Goal: Complete application form: Complete application form

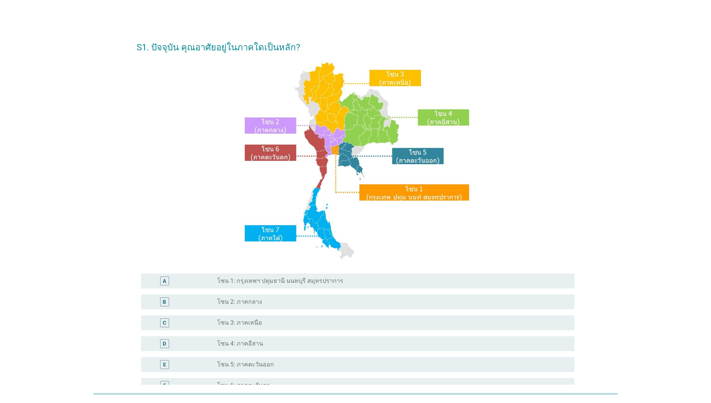
click at [318, 283] on label "โซน 1: กรุงเทพฯ ปทุมธานี นนทบุรี สมุทรปราการ" at bounding box center [280, 280] width 126 height 7
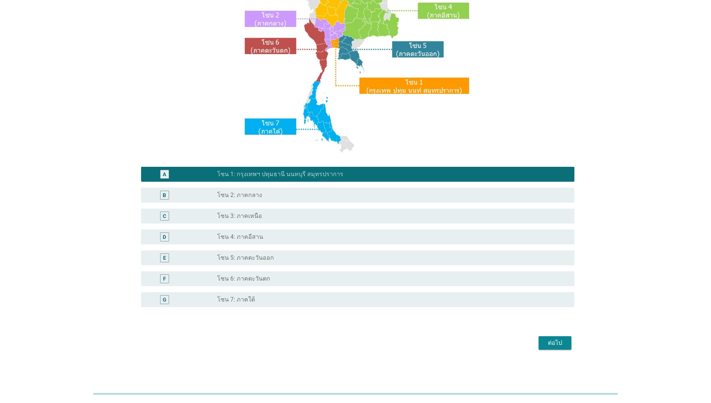
scroll to position [107, 0]
click at [552, 344] on div "ต่อไป" at bounding box center [555, 343] width 21 height 9
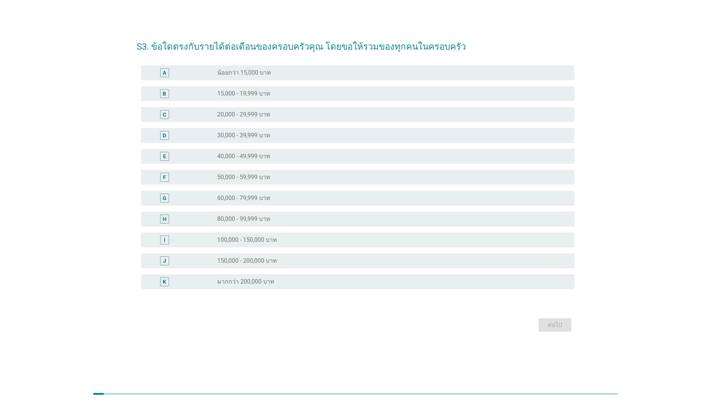
scroll to position [0, 0]
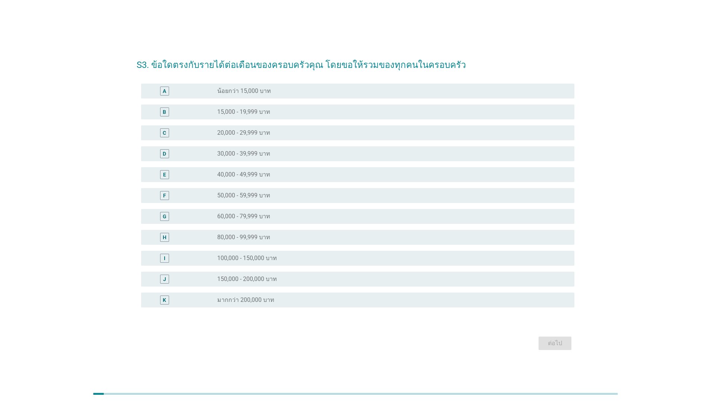
click at [300, 276] on div "radio_button_unchecked 150,000 - 200,000 บาท" at bounding box center [390, 279] width 346 height 7
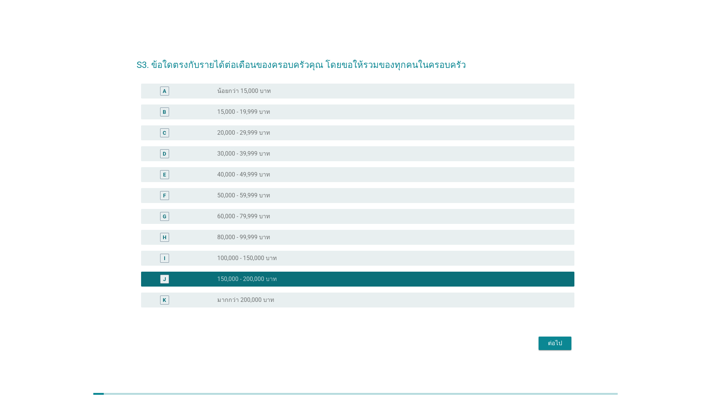
click at [562, 341] on div "ต่อไป" at bounding box center [555, 343] width 21 height 9
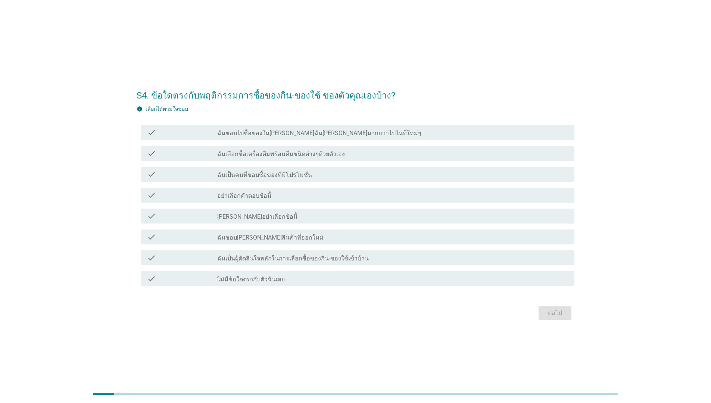
click at [394, 178] on div "check_box_outline_blank ฉันเป็นคนที่ชอบซื้อของที่มีโปรโมชั่น" at bounding box center [393, 174] width 352 height 9
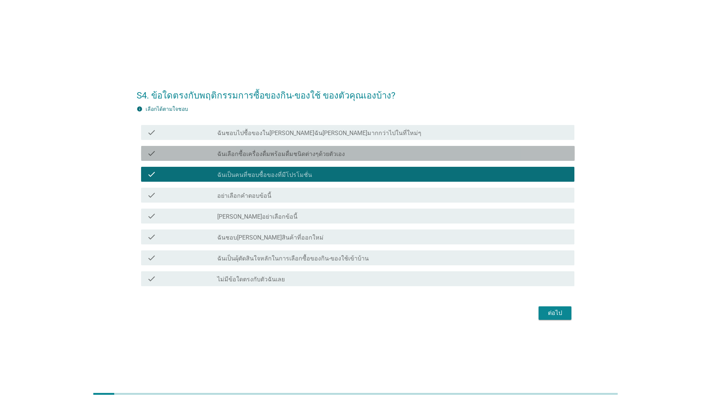
click at [395, 151] on div "check_box_outline_blank ฉันเลือกซื้อเครื่องดื่มพร้อมดื่มชนิดต่างๆด้วยตัวเอง" at bounding box center [393, 153] width 352 height 9
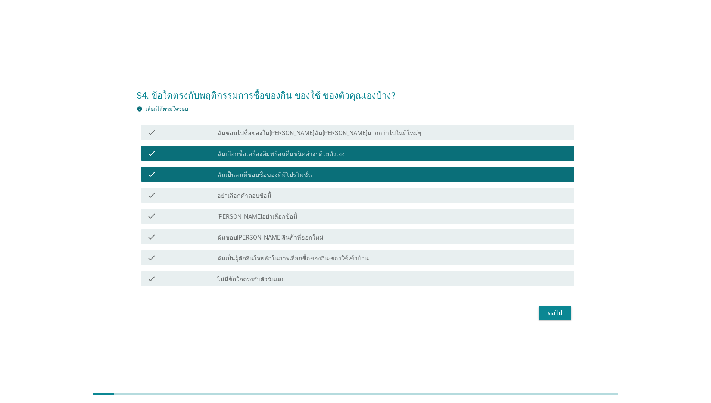
click at [376, 248] on div "check check_box_outline_blank ฉันเป็นผุ้ตัดสินใจหลักในการเลือกซื้อของกิน-ของใช้…" at bounding box center [356, 258] width 438 height 21
click at [434, 236] on div "check_box_outline_blank ฉันชอบ[PERSON_NAME]สินค้าที่ออกใหม่" at bounding box center [393, 237] width 352 height 9
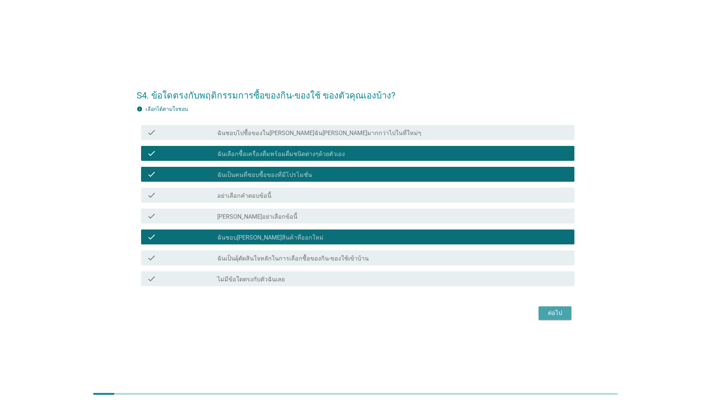
click at [550, 317] on div "ต่อไป" at bounding box center [555, 313] width 21 height 9
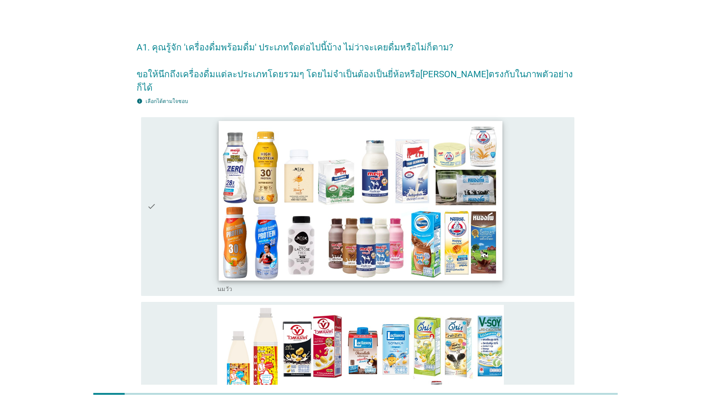
click at [310, 245] on img at bounding box center [361, 201] width 284 height 160
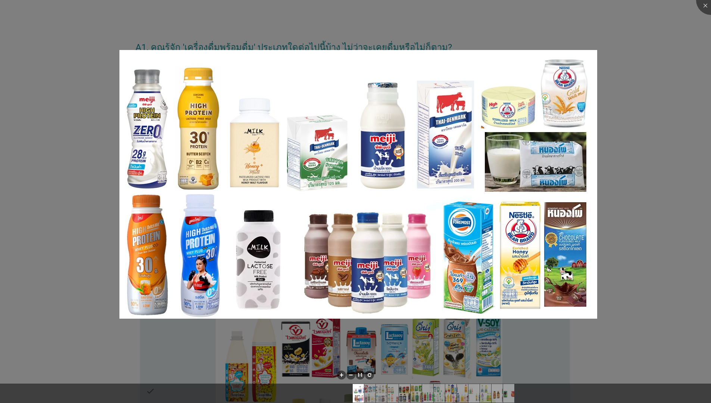
scroll to position [5, 0]
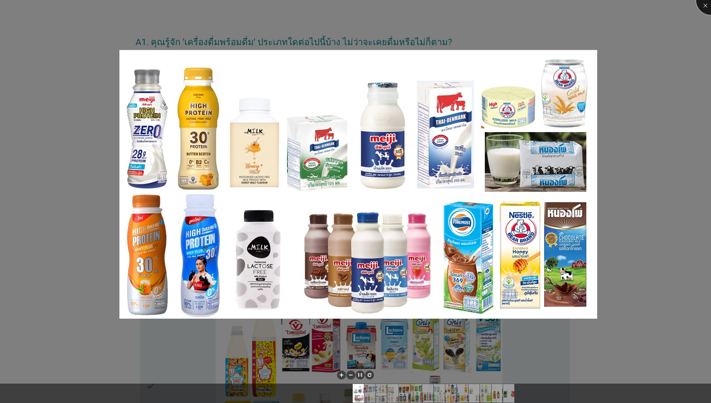
click at [706, 8] on div at bounding box center [712, 0] width 30 height 30
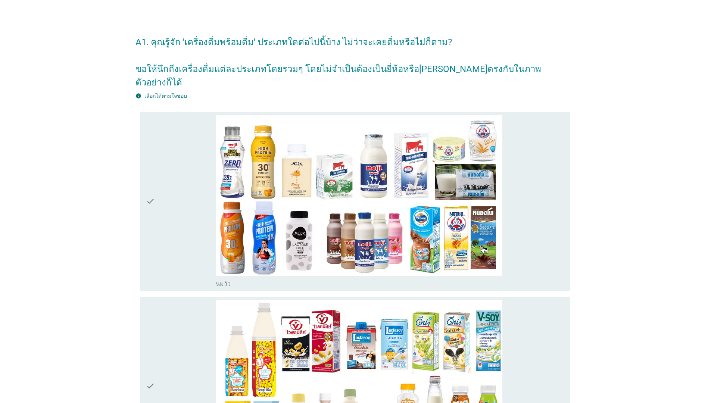
scroll to position [27, 0]
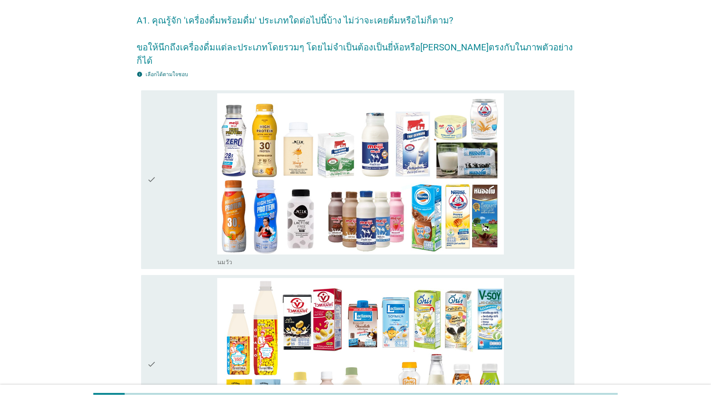
click at [189, 205] on div "check" at bounding box center [182, 179] width 70 height 173
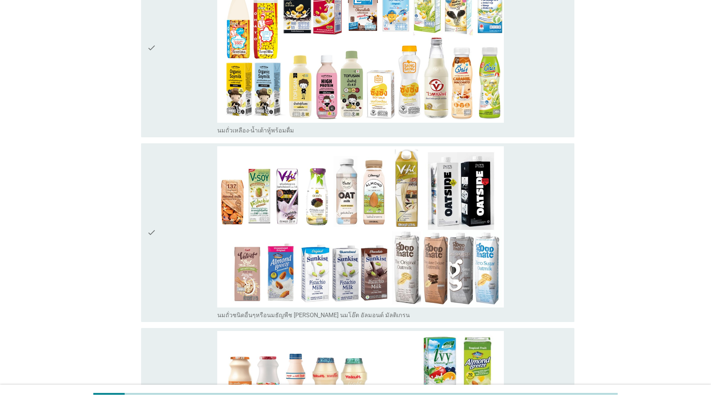
click at [184, 213] on div "check" at bounding box center [182, 232] width 70 height 173
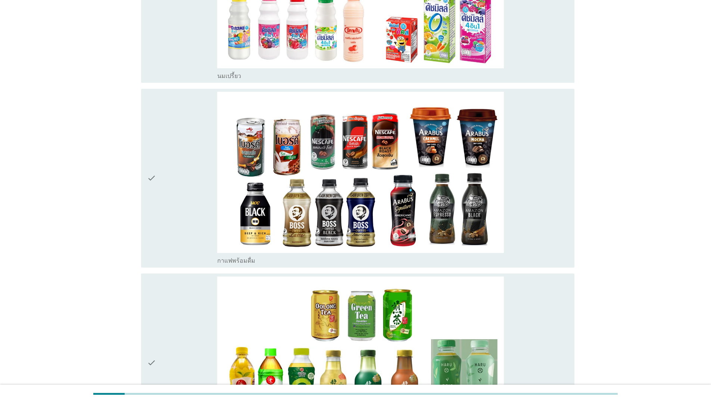
click at [184, 213] on div "check" at bounding box center [182, 178] width 70 height 173
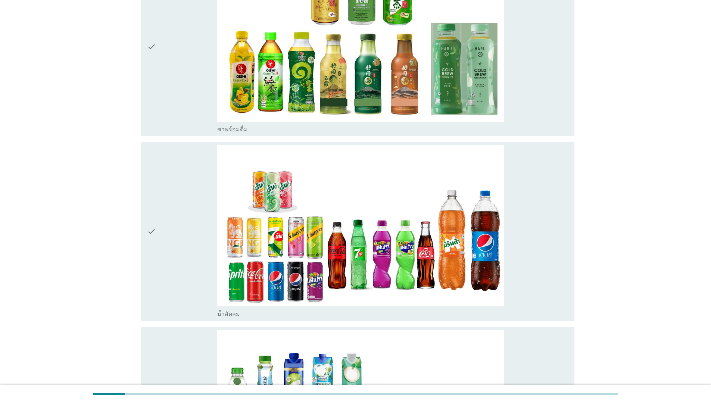
scroll to position [1184, 0]
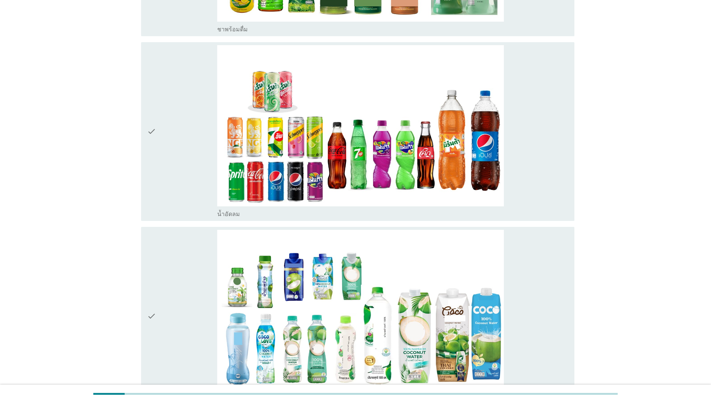
click at [196, 296] on div "check" at bounding box center [182, 316] width 70 height 173
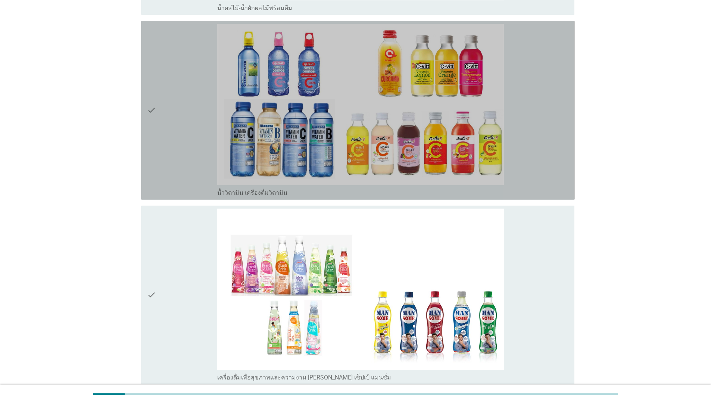
click at [194, 117] on div "check" at bounding box center [182, 110] width 70 height 173
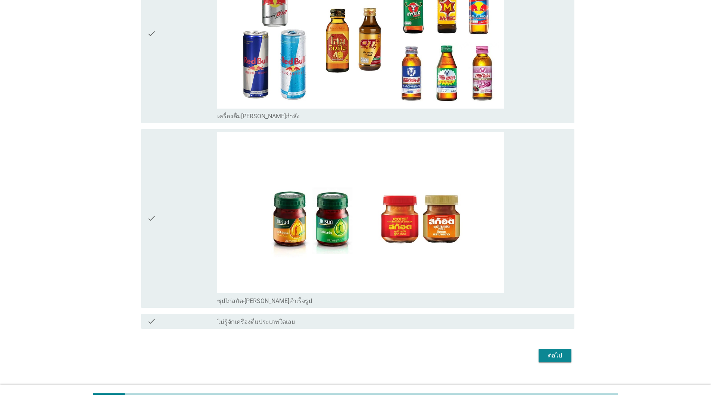
scroll to position [2391, 0]
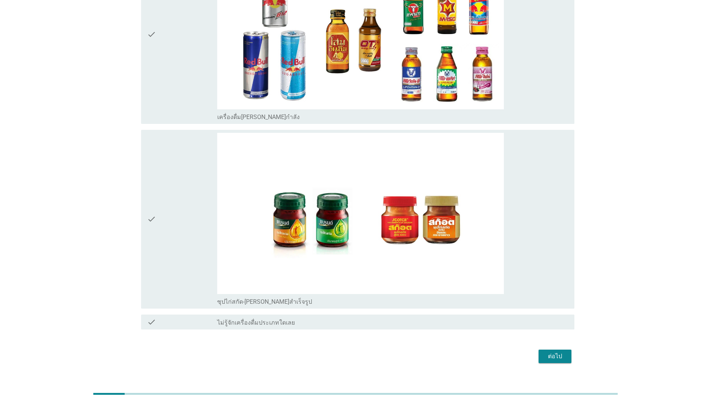
click at [179, 257] on div "check" at bounding box center [182, 219] width 70 height 173
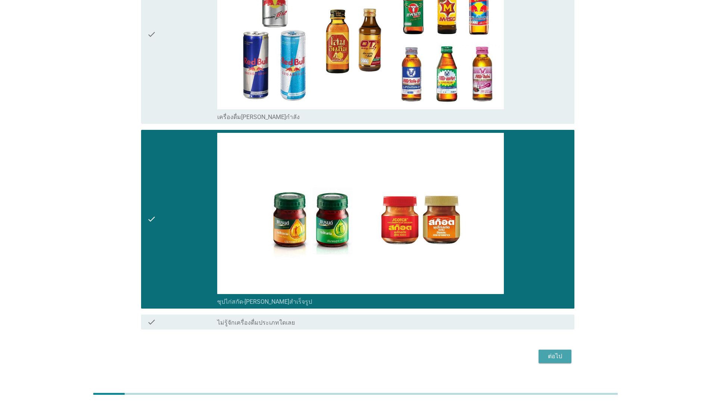
click at [552, 352] on div "ต่อไป" at bounding box center [555, 356] width 21 height 9
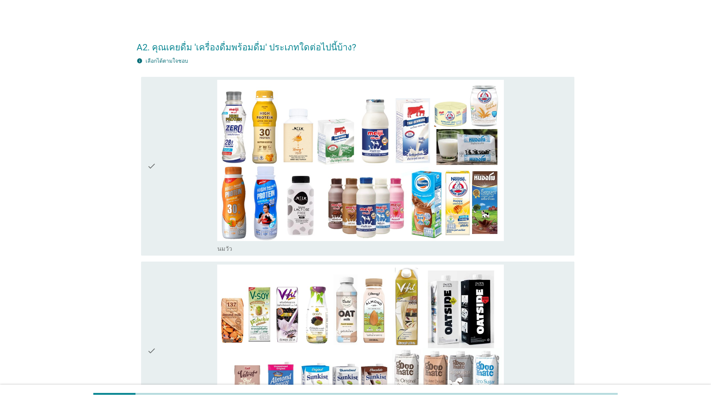
click at [171, 344] on div "check" at bounding box center [182, 351] width 70 height 173
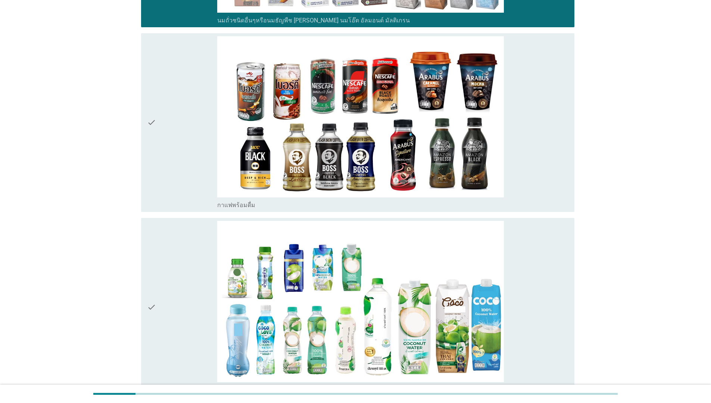
click at [177, 288] on div "check" at bounding box center [182, 307] width 70 height 173
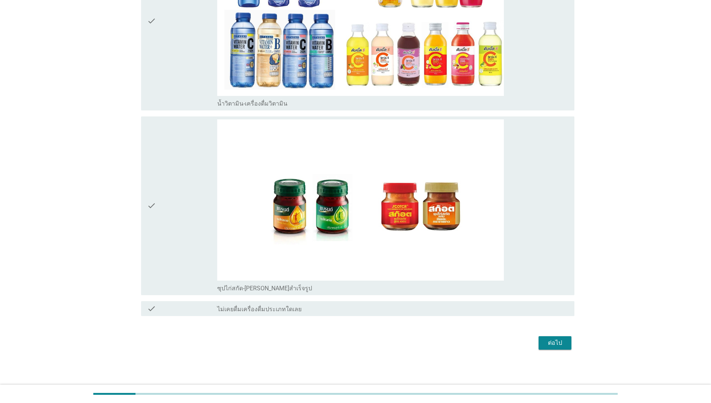
scroll to position [885, 0]
click at [189, 217] on div "check" at bounding box center [182, 206] width 70 height 173
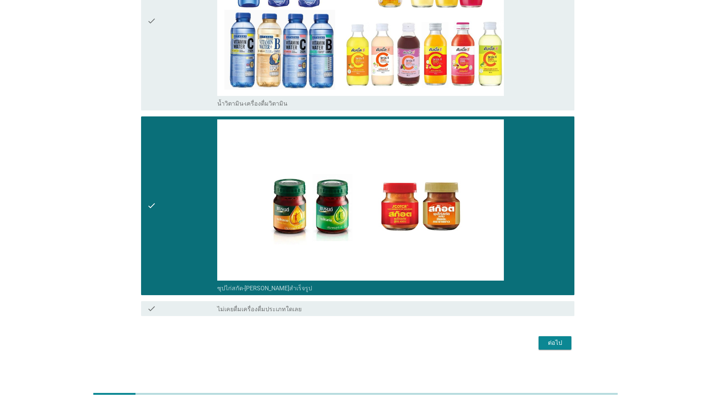
click at [549, 347] on div "ต่อไป" at bounding box center [555, 343] width 21 height 9
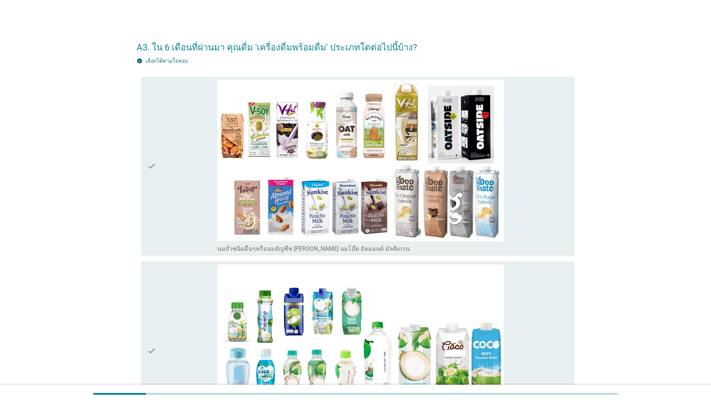
click at [184, 197] on div "check" at bounding box center [182, 166] width 70 height 173
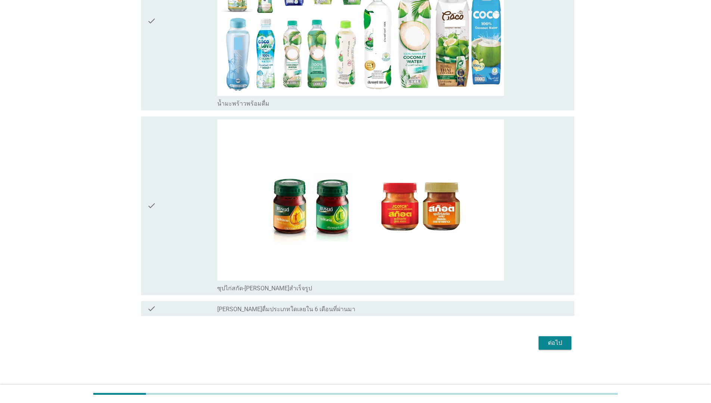
click at [186, 202] on div "check" at bounding box center [182, 206] width 70 height 173
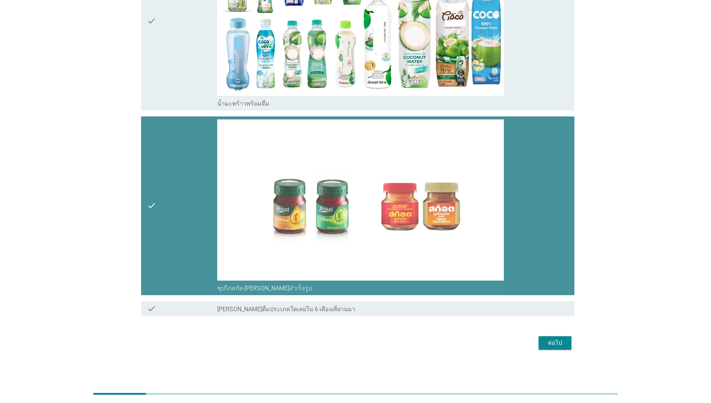
scroll to position [330, 0]
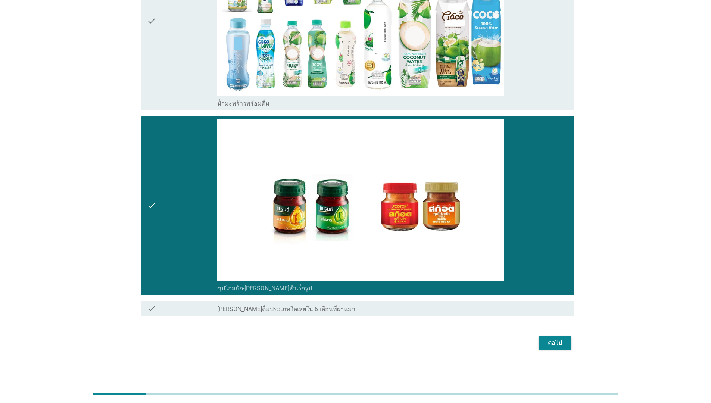
click at [208, 54] on div "check" at bounding box center [182, 21] width 70 height 173
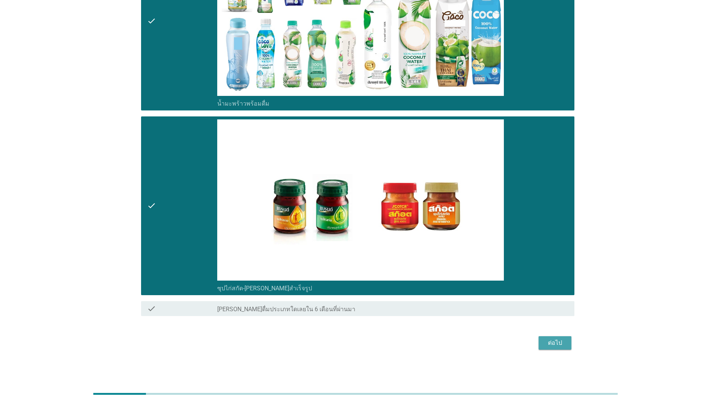
click at [549, 348] on button "ต่อไป" at bounding box center [555, 343] width 33 height 13
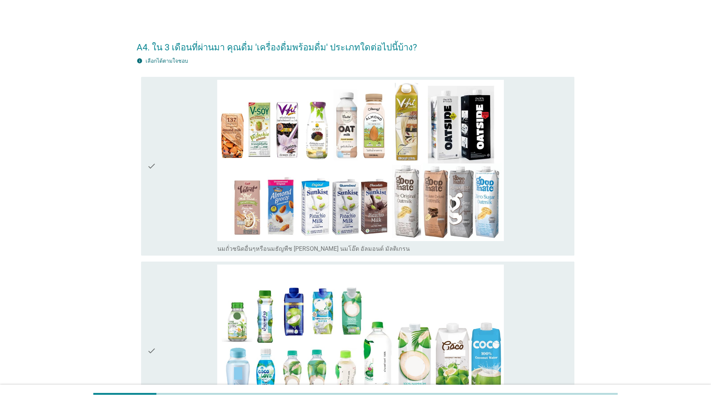
click at [199, 215] on div "check" at bounding box center [182, 166] width 70 height 173
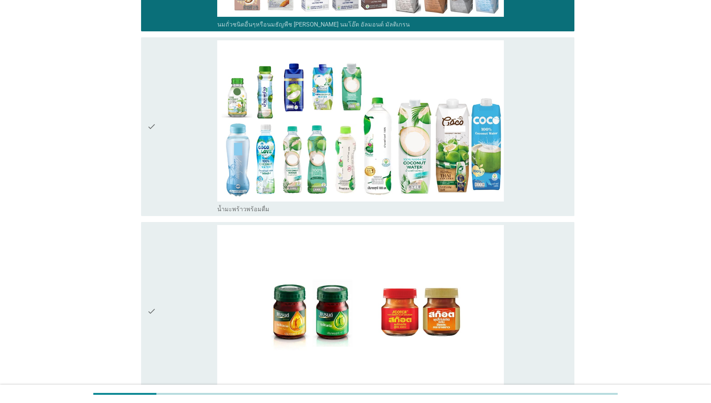
scroll to position [234, 0]
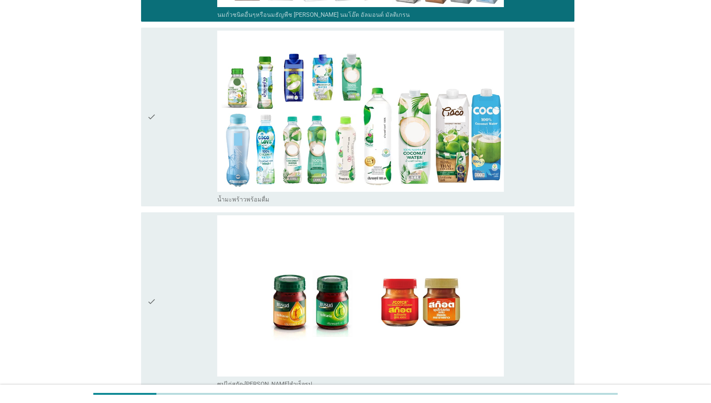
click at [190, 252] on div "check" at bounding box center [182, 301] width 70 height 173
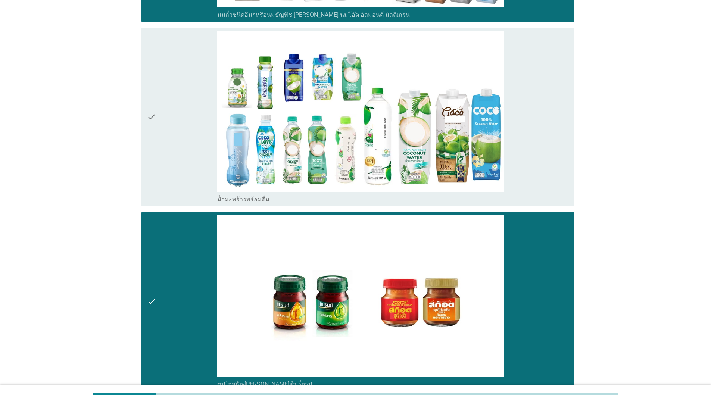
click at [190, 145] on div "check" at bounding box center [182, 117] width 70 height 173
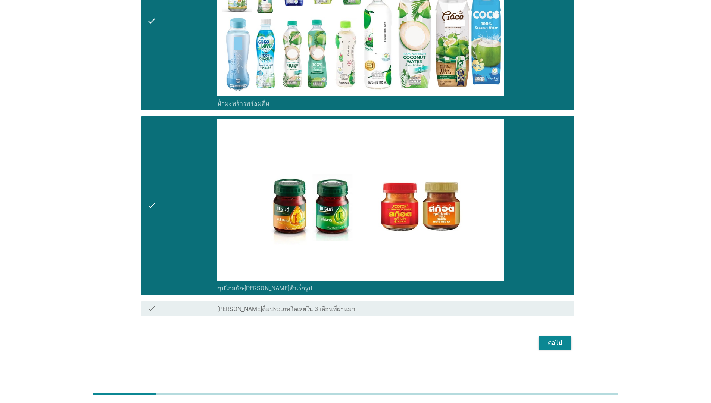
scroll to position [330, 0]
click at [546, 345] on div "ต่อไป" at bounding box center [555, 343] width 21 height 9
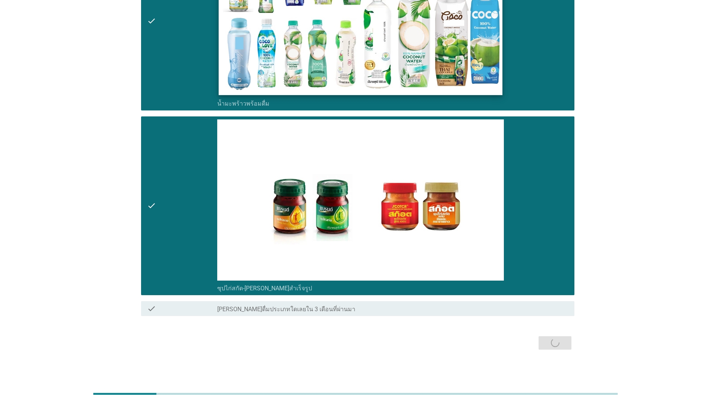
scroll to position [0, 0]
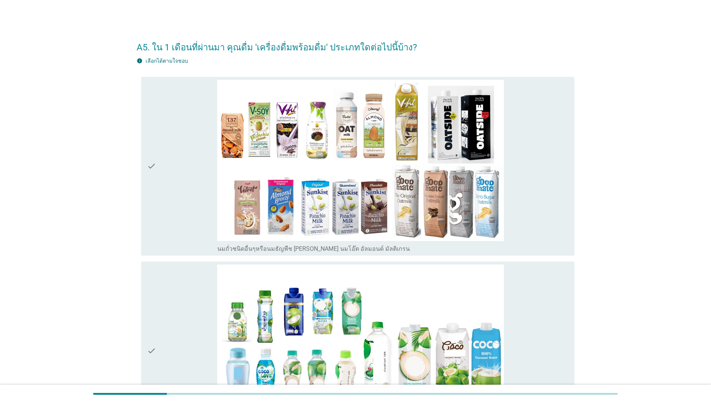
click at [182, 203] on div "check" at bounding box center [182, 166] width 70 height 173
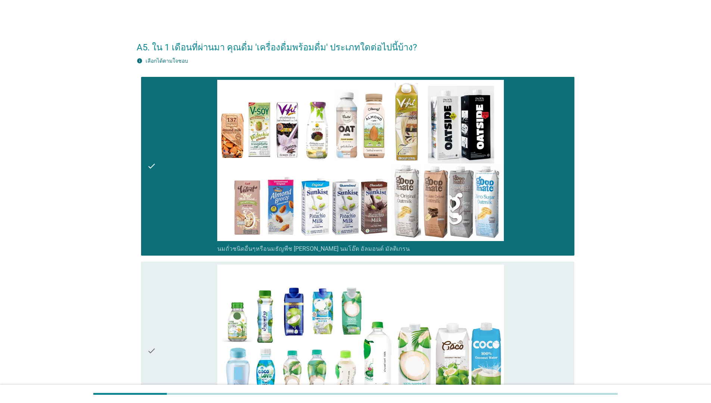
click at [181, 350] on div "check" at bounding box center [182, 351] width 70 height 173
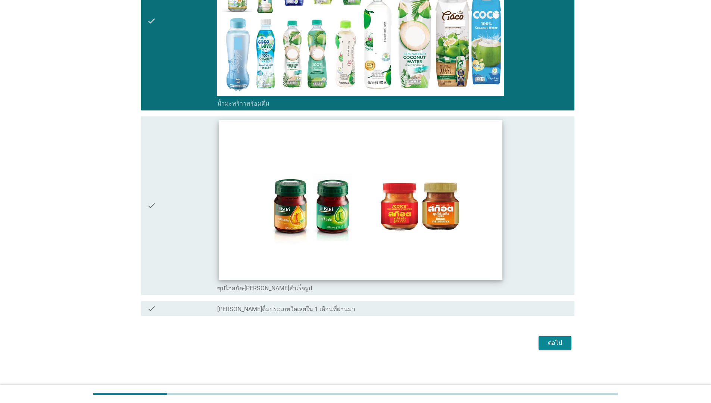
scroll to position [330, 0]
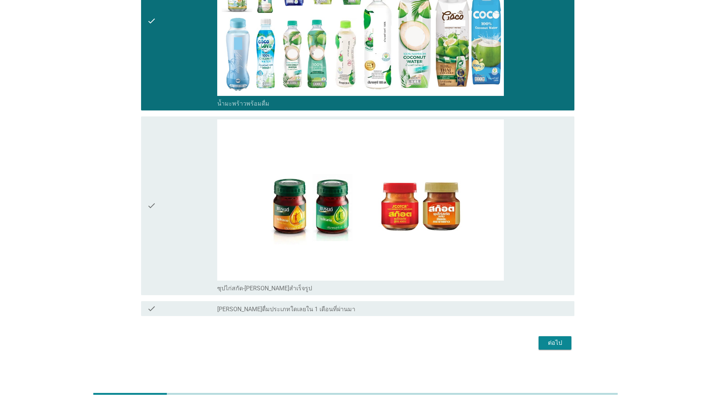
click at [205, 237] on div "check" at bounding box center [182, 206] width 70 height 173
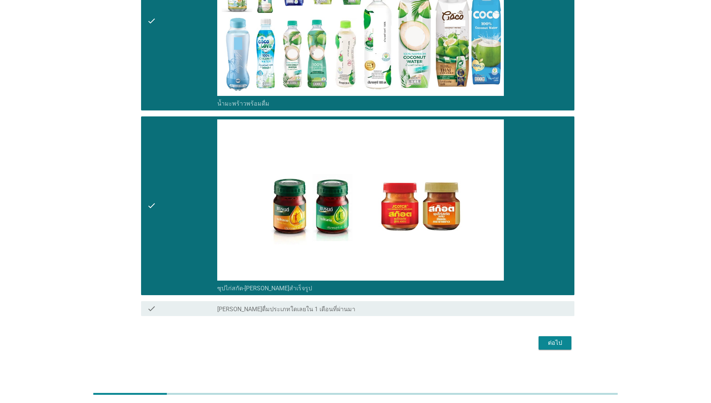
click at [559, 344] on div "ต่อไป" at bounding box center [555, 343] width 21 height 9
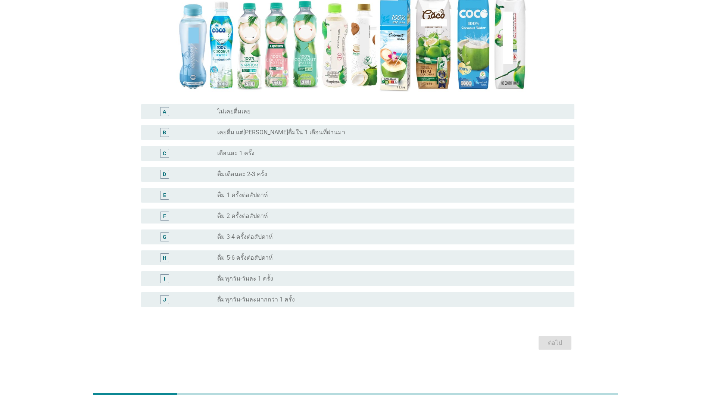
scroll to position [196, 0]
click at [299, 232] on div "G radio_button_unchecked ดื่ม 3-4 ครั้งต่อสัปดาห์" at bounding box center [358, 237] width 434 height 15
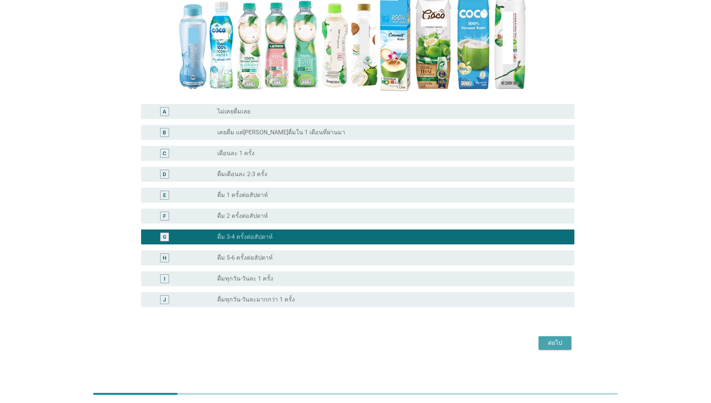
click at [559, 339] on div "ต่อไป" at bounding box center [555, 343] width 21 height 9
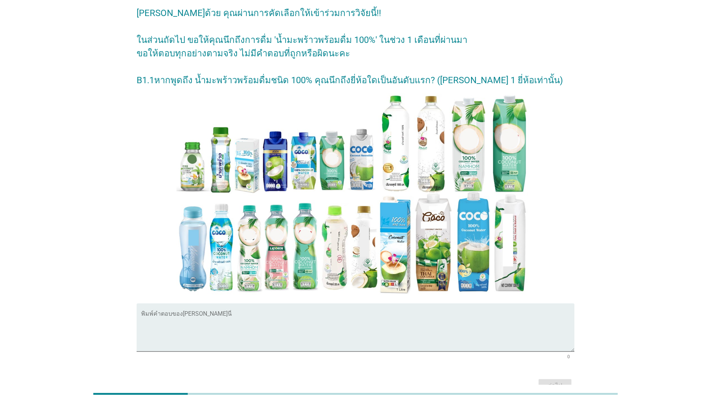
scroll to position [74, 0]
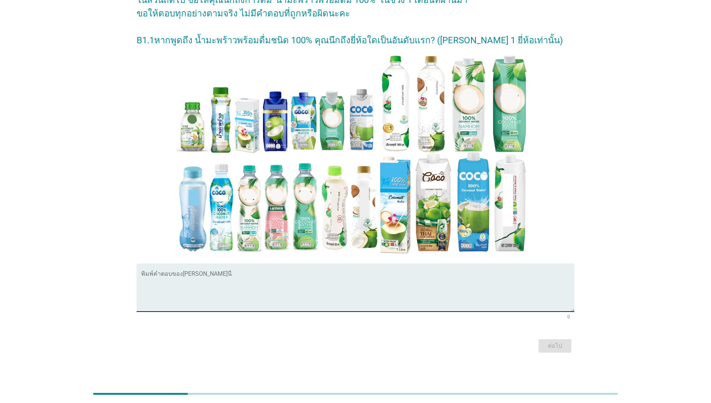
click at [239, 294] on textarea "พิมพ์คำตอบของคุณ ที่นี่" at bounding box center [358, 292] width 434 height 39
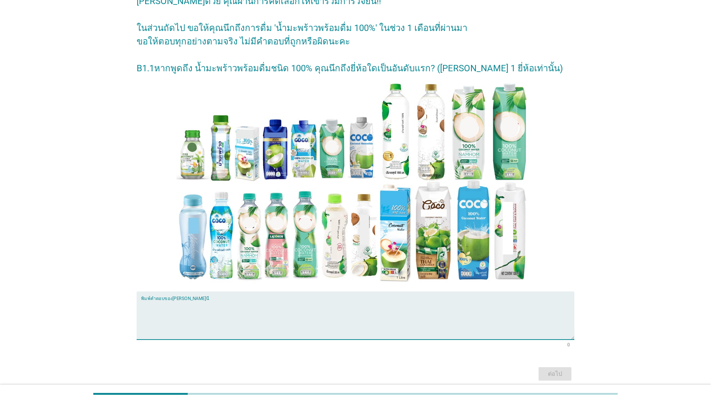
scroll to position [47, 0]
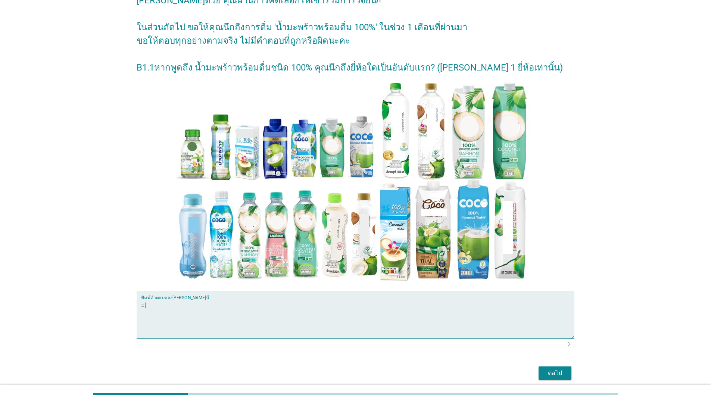
type textarea "="
type textarea "ชบา"
click at [546, 374] on div "ต่อไป" at bounding box center [555, 373] width 21 height 9
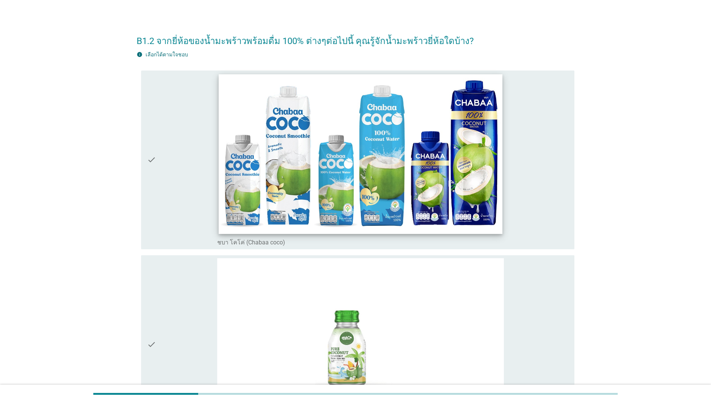
scroll to position [7, 0]
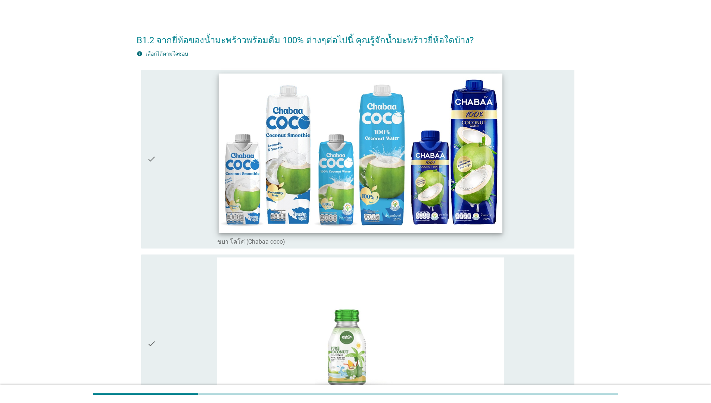
click at [356, 193] on img at bounding box center [361, 154] width 284 height 160
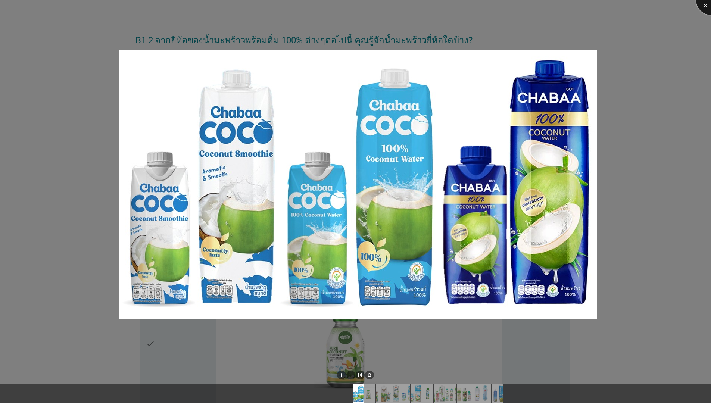
drag, startPoint x: 711, startPoint y: 7, endPoint x: 656, endPoint y: 449, distance: 444.5
click at [711, 7] on div at bounding box center [712, 0] width 30 height 30
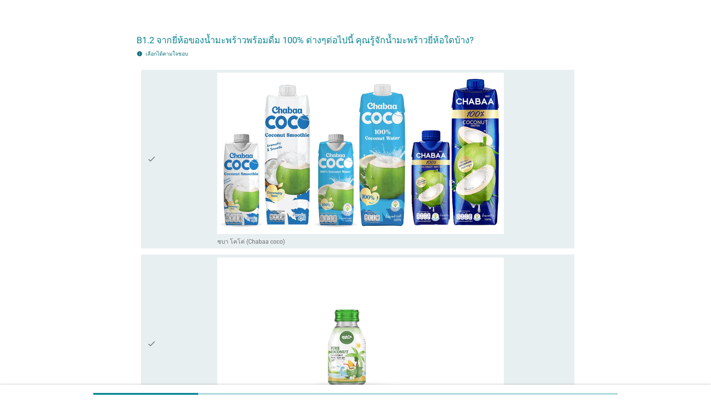
click at [203, 205] on div "check" at bounding box center [182, 159] width 70 height 173
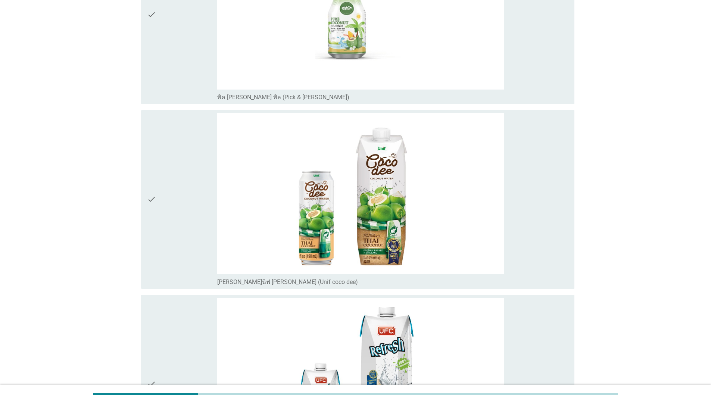
click at [197, 226] on div "check" at bounding box center [182, 199] width 70 height 173
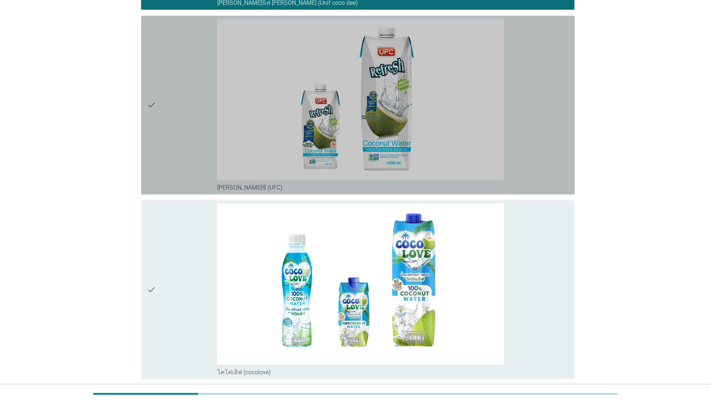
click at [182, 161] on div "check" at bounding box center [182, 105] width 70 height 173
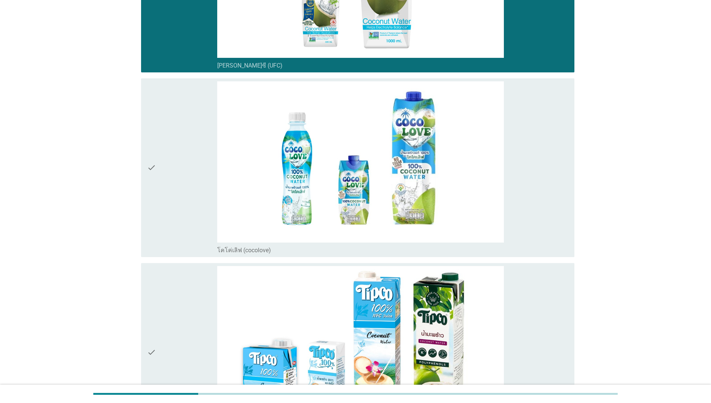
click at [183, 223] on div "check" at bounding box center [182, 167] width 70 height 173
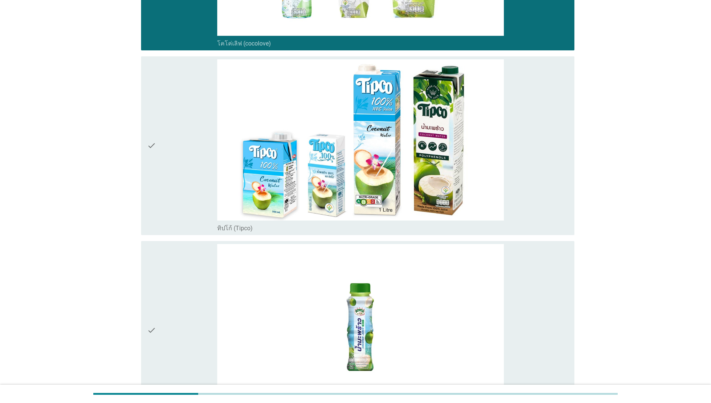
click at [189, 183] on div "check" at bounding box center [182, 145] width 70 height 173
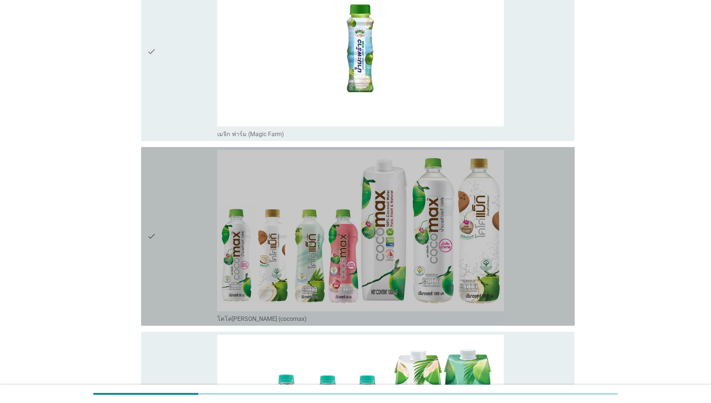
click at [182, 234] on div "check" at bounding box center [182, 236] width 70 height 173
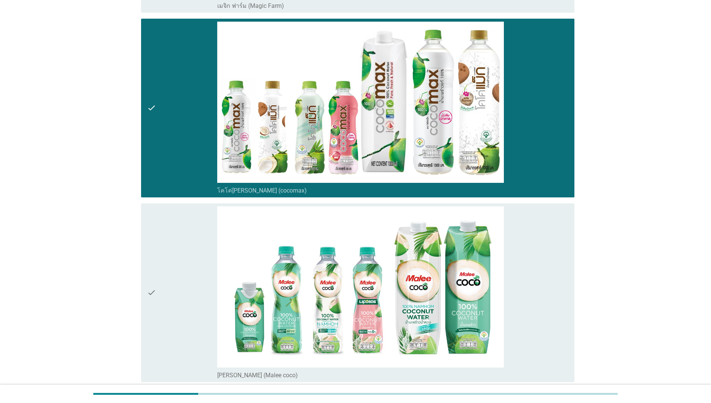
scroll to position [1383, 0]
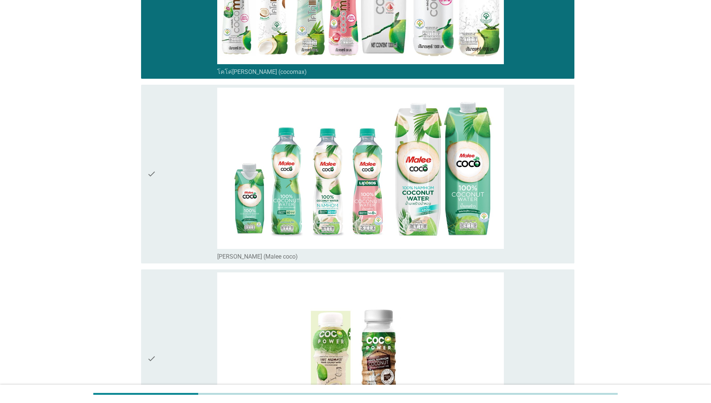
click at [169, 207] on div "check" at bounding box center [182, 174] width 70 height 173
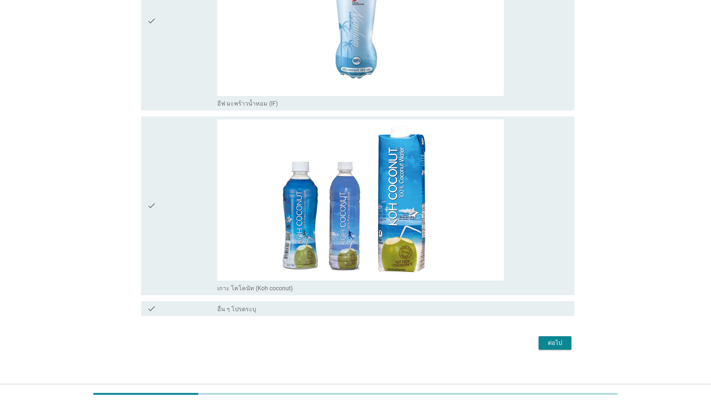
scroll to position [2179, 0]
click at [549, 341] on div "ต่อไป" at bounding box center [555, 343] width 21 height 9
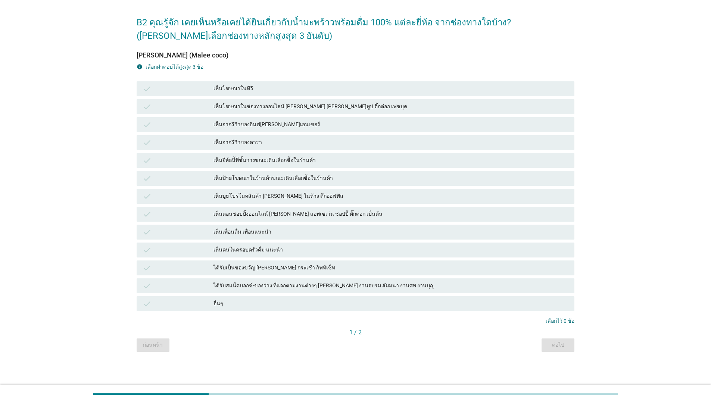
scroll to position [0, 0]
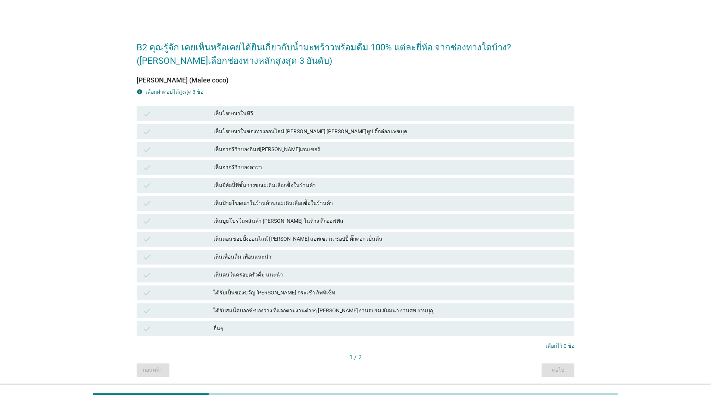
click at [227, 168] on div "เห็นจากรีวิวของดารา" at bounding box center [392, 167] width 356 height 9
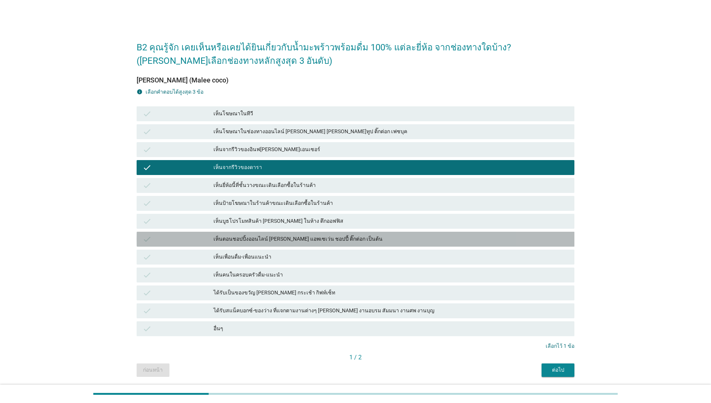
click at [267, 242] on div "เห็นตอนชอปปิ้งออนไลน์ [PERSON_NAME] แอพเซเว่น ชอปปี้ ติ๊กต่อก เป็นต้น" at bounding box center [392, 239] width 356 height 9
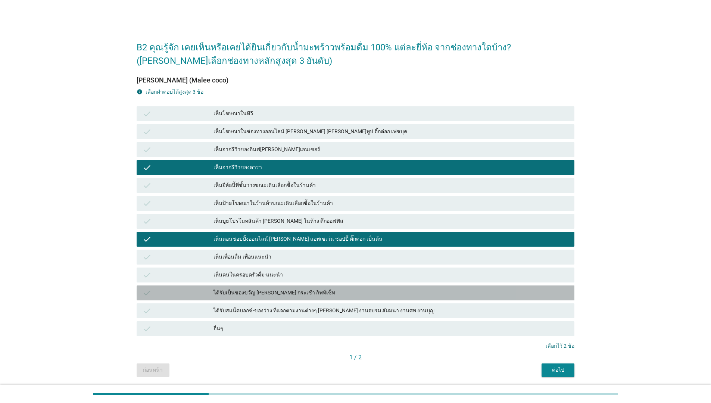
click at [276, 295] on div "ได้รับเป็นของขวัญ [PERSON_NAME] กระเช้า กิฟท์เซ็ท" at bounding box center [392, 293] width 356 height 9
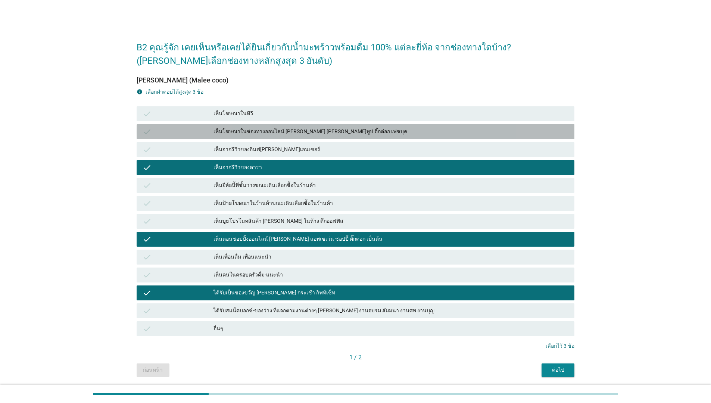
click at [285, 127] on div "check เห็นโฆษณาในช่องทางออนไลน์ [PERSON_NAME] [PERSON_NAME]ทูป ติ๊กต่อก เฟซบุค" at bounding box center [356, 131] width 438 height 15
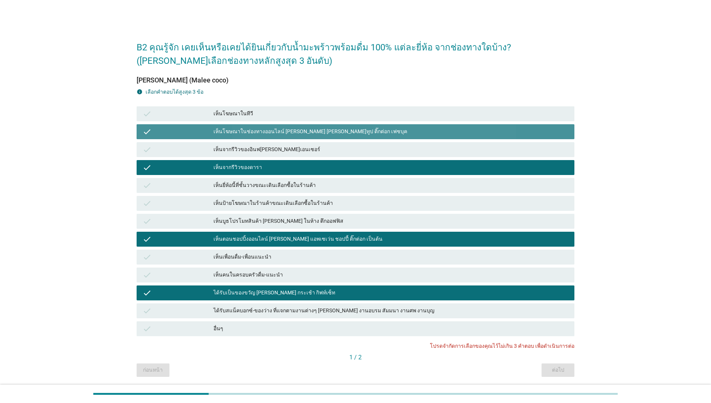
click at [436, 129] on div "เห็นโฆษณาในช่องทางออนไลน์ [PERSON_NAME] [PERSON_NAME]ทูป ติ๊กต่อก เฟซบุค" at bounding box center [392, 131] width 356 height 9
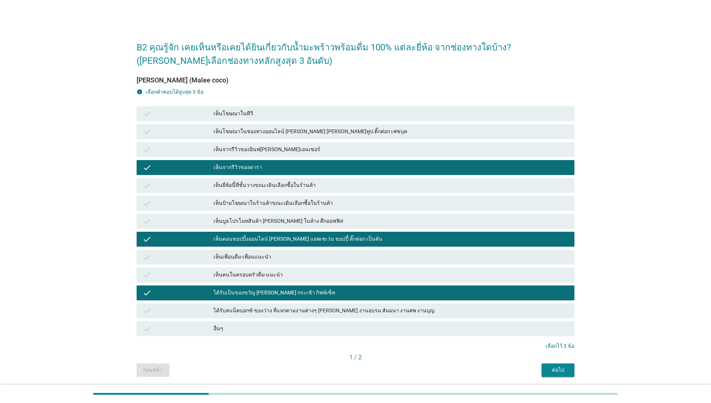
click at [547, 371] on button "ต่อไป" at bounding box center [558, 370] width 33 height 13
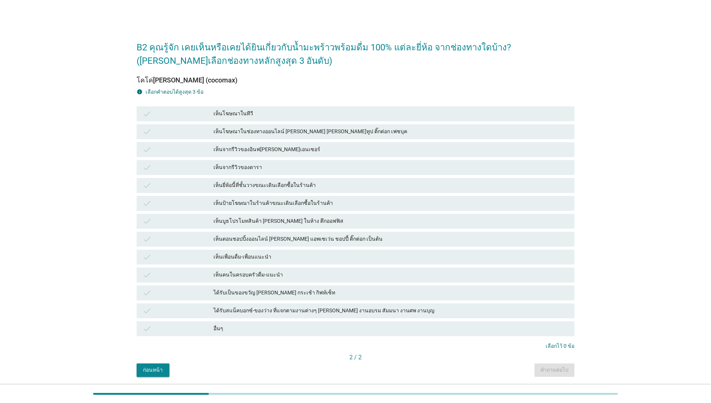
click at [377, 257] on div "เห็นเพื่อนดื่ม-เพื่อนแนะนำ" at bounding box center [392, 257] width 356 height 9
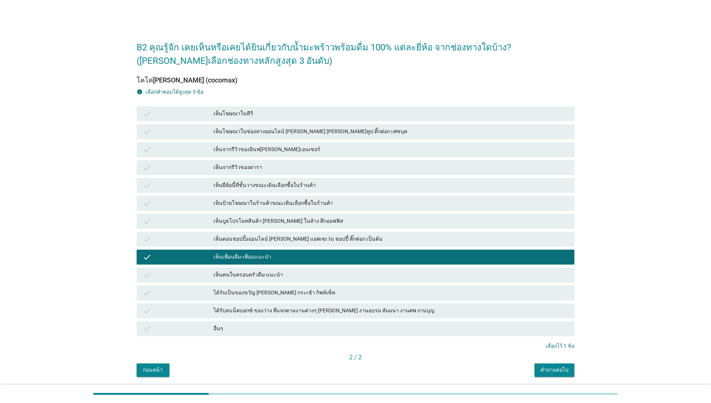
click at [369, 233] on div "check เห็นตอนชอปปิ้งออนไลน์ [PERSON_NAME] แอพเซเว่น ชอปปี้ ติ๊กต่อก เป็นต้น" at bounding box center [356, 239] width 438 height 15
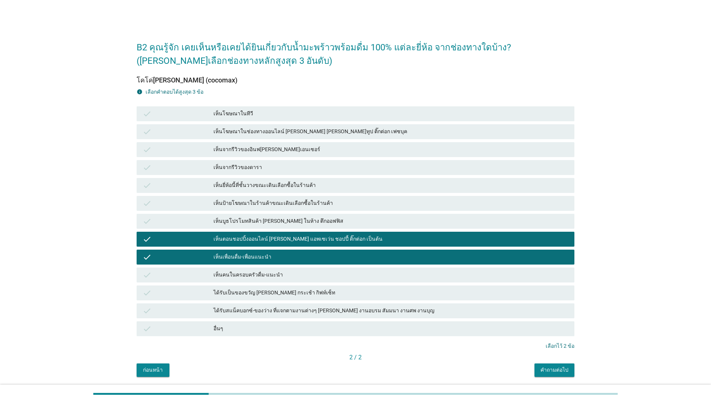
click at [360, 157] on div "check เห็นจากรีวิวของอินฟ[PERSON_NAME]เอนเซอร์" at bounding box center [356, 149] width 438 height 15
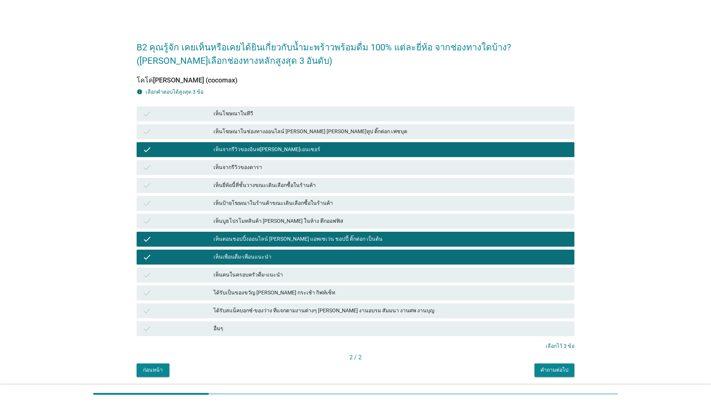
click at [555, 376] on button "คำถามต่อไป" at bounding box center [555, 370] width 40 height 13
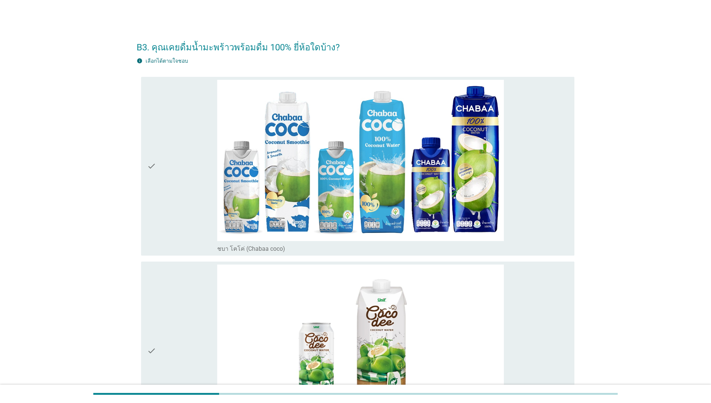
click at [159, 181] on div "check" at bounding box center [182, 166] width 70 height 173
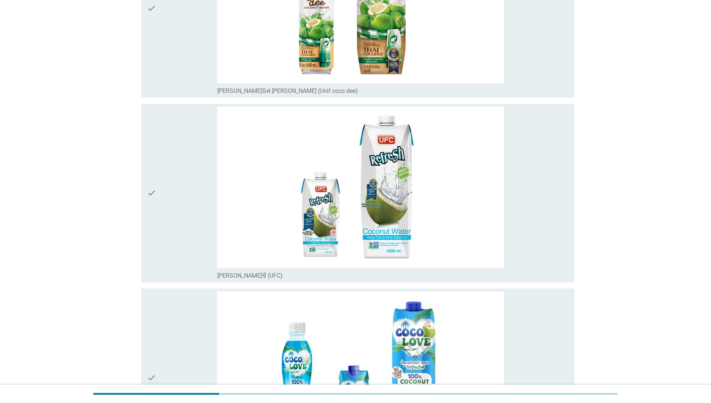
scroll to position [413, 0]
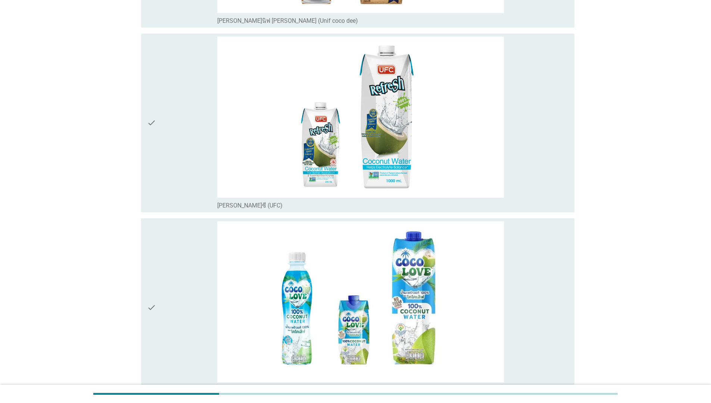
click at [183, 143] on div "check" at bounding box center [182, 123] width 70 height 173
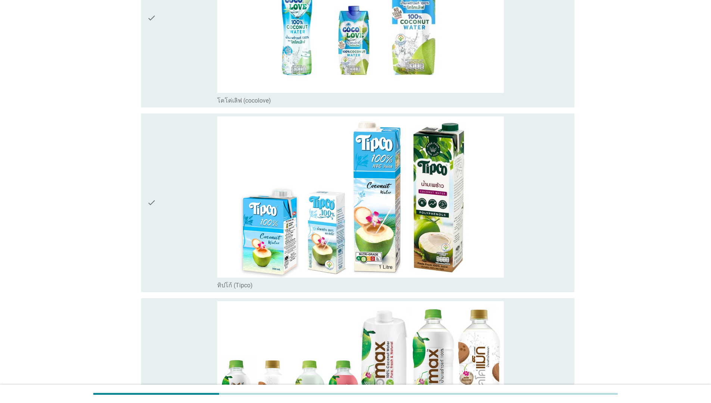
scroll to position [749, 0]
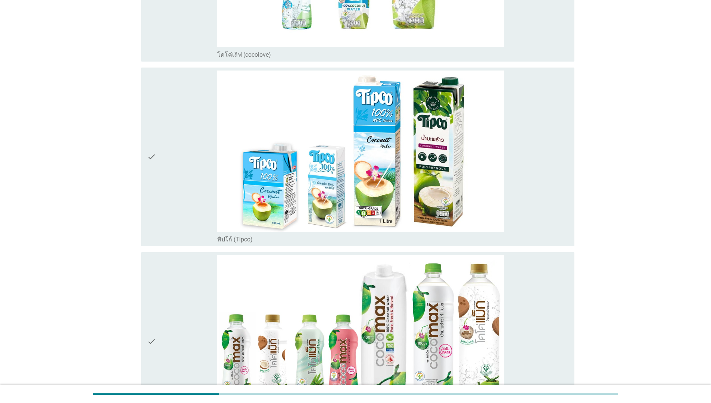
click at [191, 221] on div "check" at bounding box center [182, 157] width 70 height 173
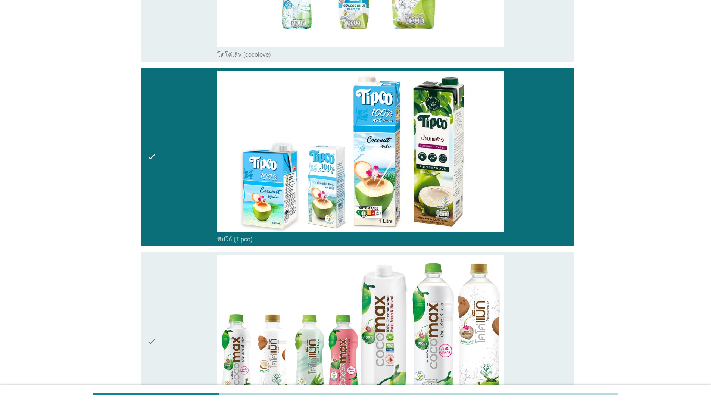
click at [187, 330] on div "check" at bounding box center [182, 341] width 70 height 173
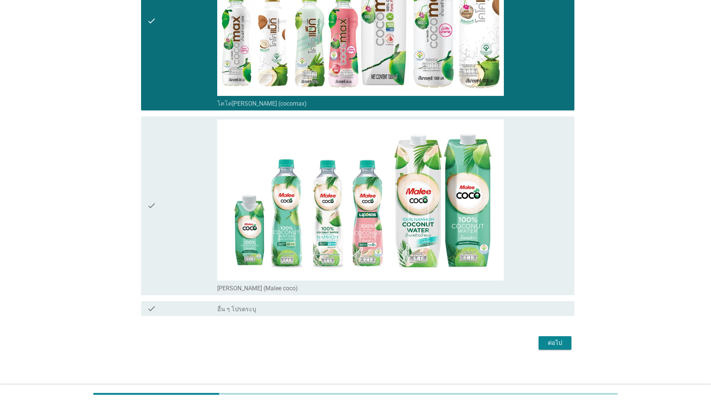
scroll to position [1070, 0]
click at [553, 344] on div "ต่อไป" at bounding box center [555, 343] width 21 height 9
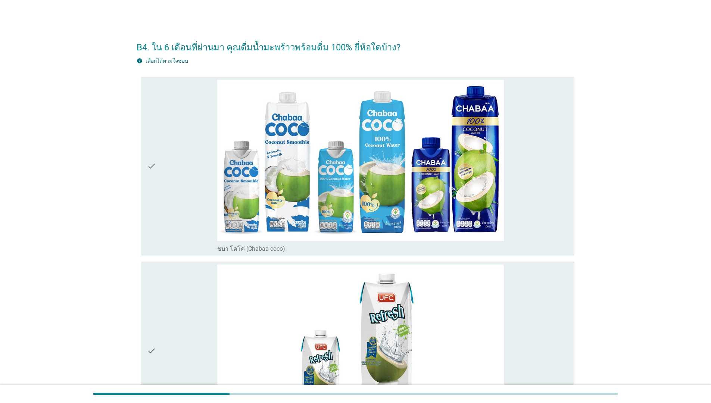
click at [154, 236] on icon "check" at bounding box center [151, 166] width 9 height 173
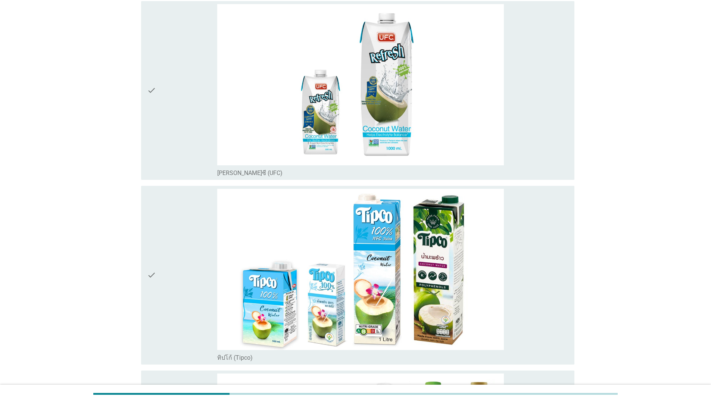
scroll to position [368, 0]
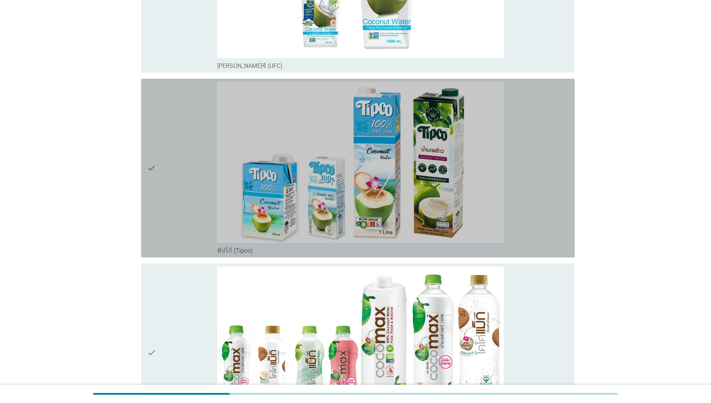
click at [186, 192] on div "check" at bounding box center [182, 168] width 70 height 173
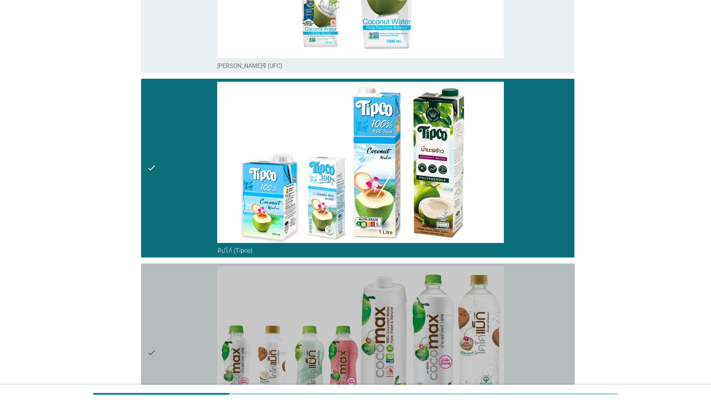
click at [185, 303] on div "check" at bounding box center [182, 353] width 70 height 173
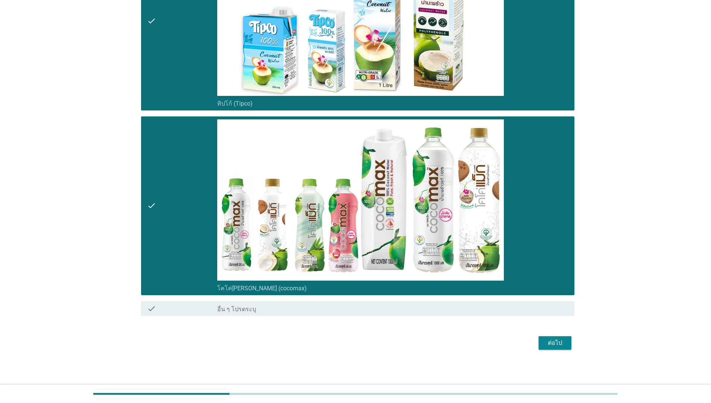
scroll to position [515, 0]
click at [564, 341] on div "ต่อไป" at bounding box center [555, 343] width 21 height 9
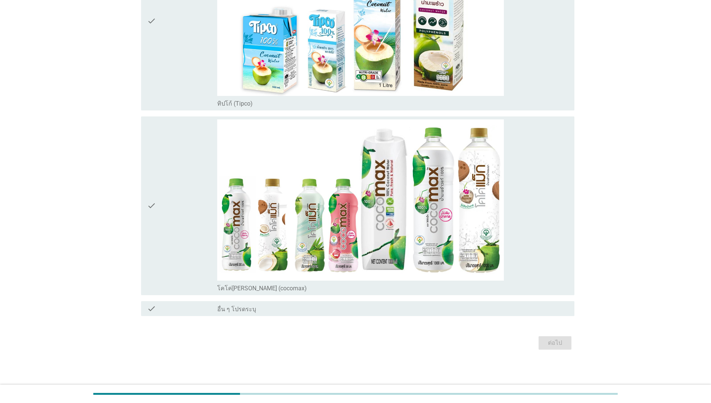
scroll to position [0, 0]
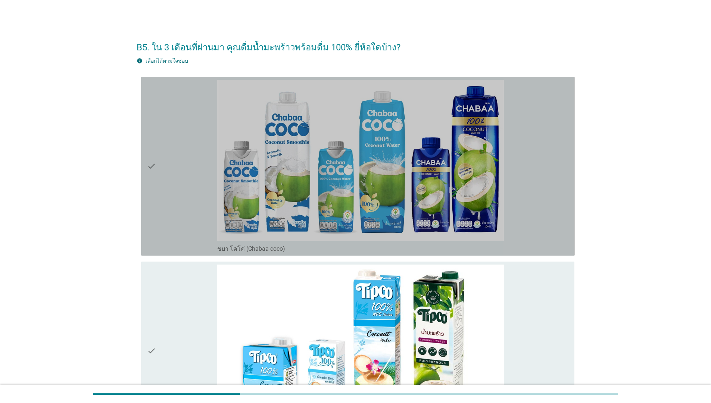
click at [196, 185] on div "check" at bounding box center [182, 166] width 70 height 173
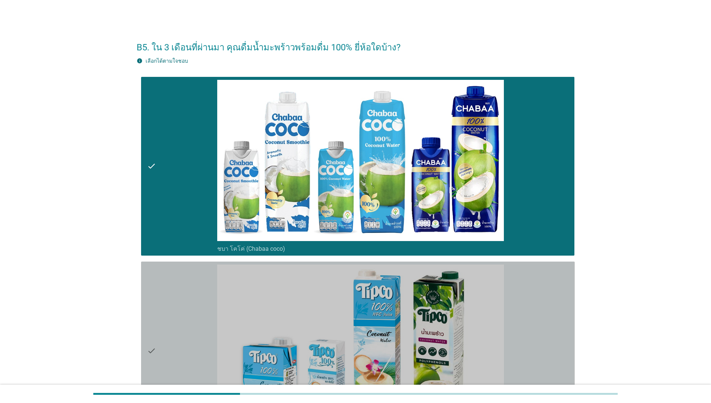
click at [173, 316] on div "check" at bounding box center [182, 351] width 70 height 173
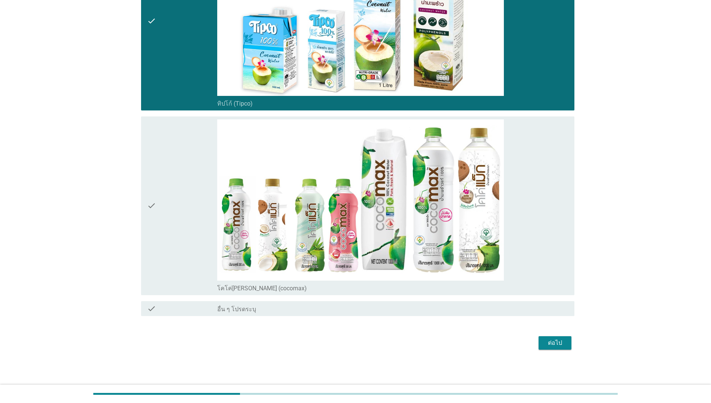
scroll to position [330, 0]
click at [202, 255] on div "check" at bounding box center [182, 206] width 70 height 173
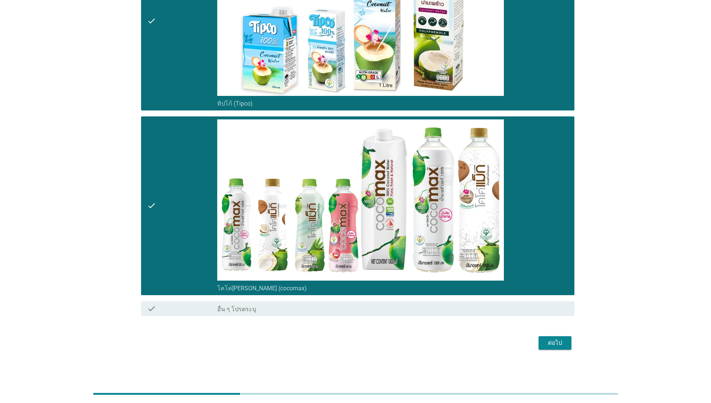
click at [553, 342] on div "ต่อไป" at bounding box center [555, 343] width 21 height 9
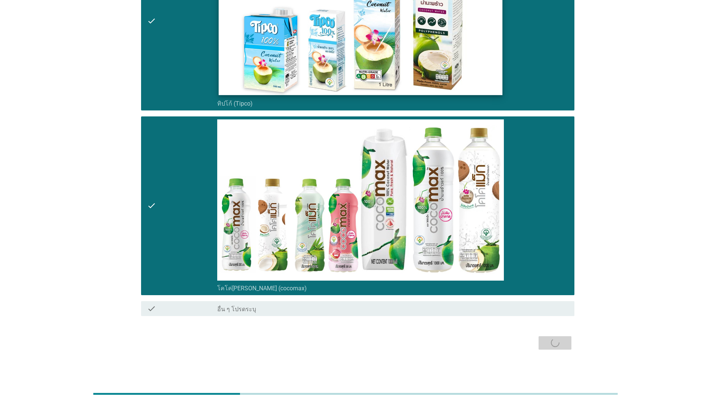
scroll to position [0, 0]
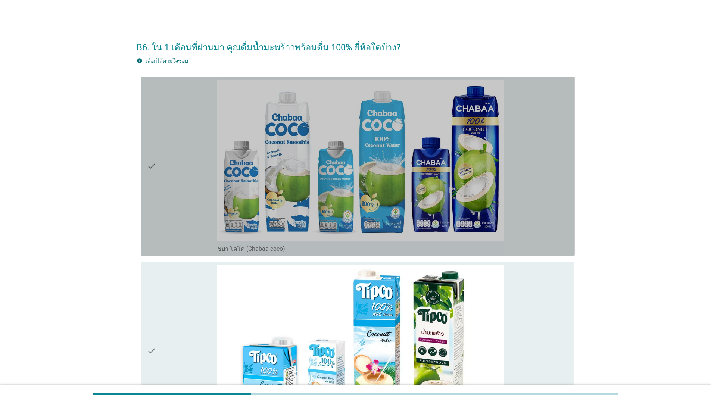
click at [171, 223] on div "check" at bounding box center [182, 166] width 70 height 173
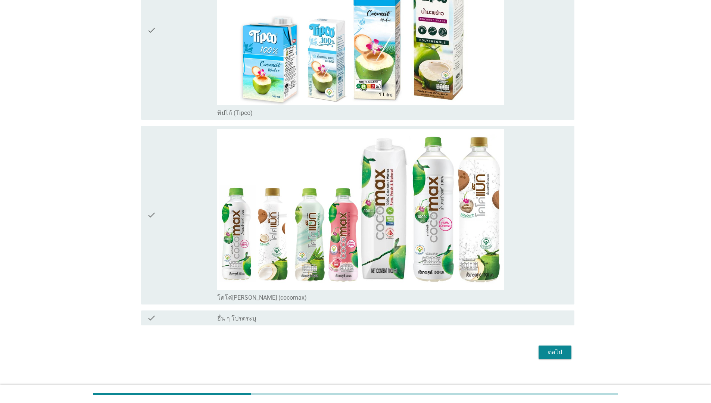
scroll to position [322, 0]
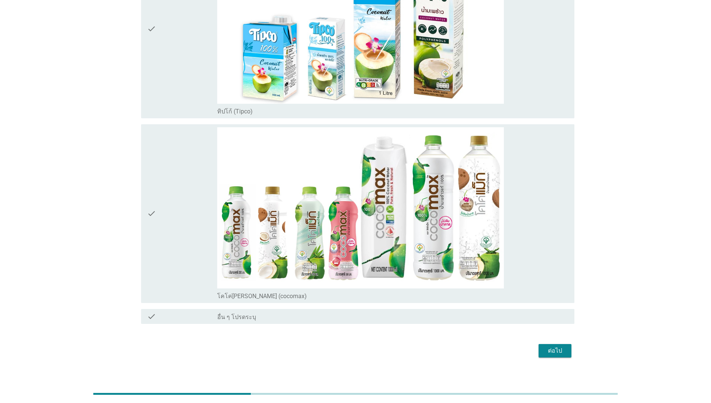
click at [188, 231] on div "check" at bounding box center [182, 213] width 70 height 173
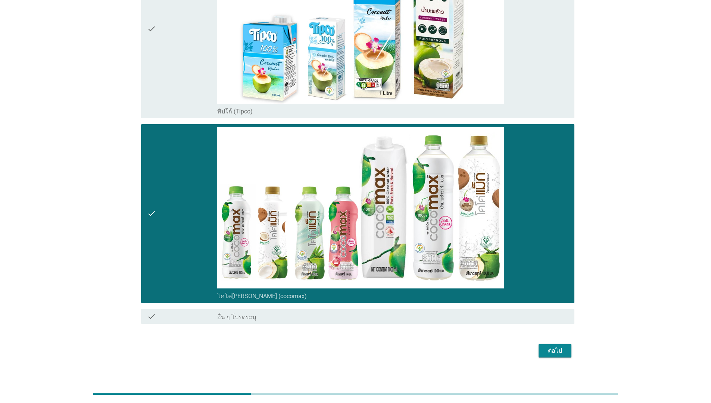
click at [555, 349] on div "ต่อไป" at bounding box center [555, 351] width 21 height 9
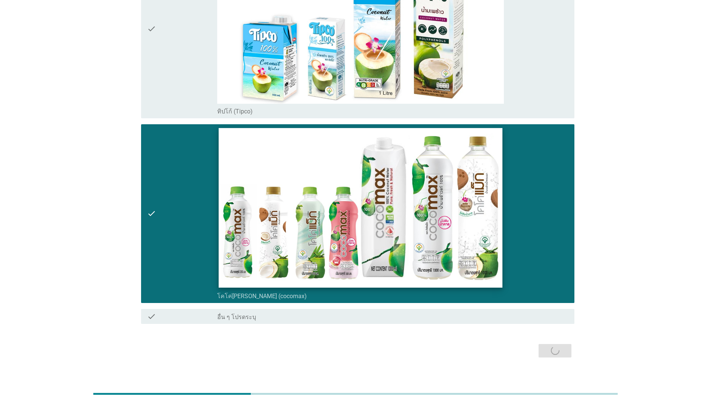
scroll to position [0, 0]
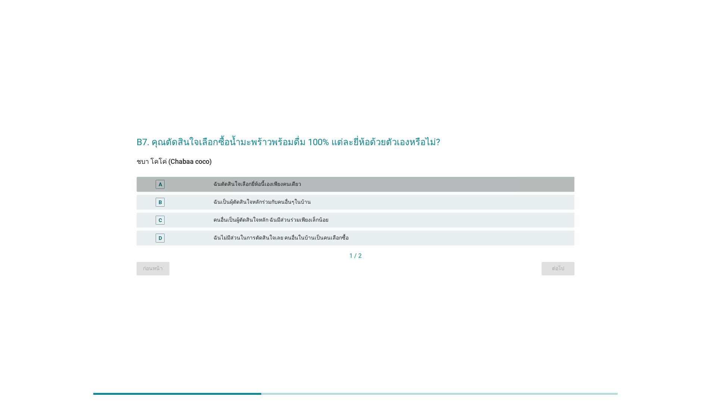
click at [266, 187] on div "ฉันตัดสินใจเลือกยี่ห้อนี้เองเพียงคนเดียว" at bounding box center [392, 184] width 356 height 9
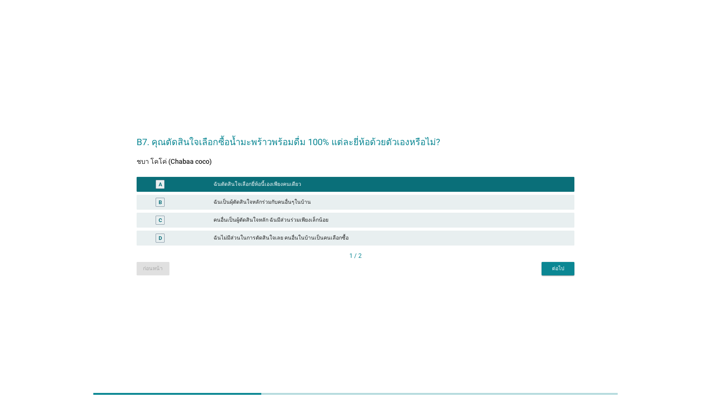
click at [567, 270] on div "ต่อไป" at bounding box center [558, 269] width 21 height 8
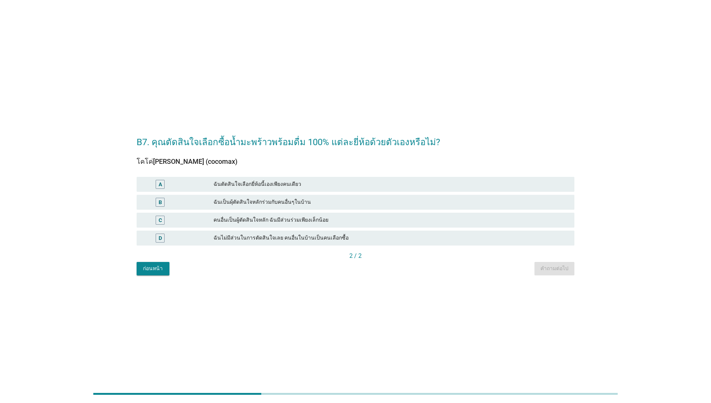
click at [375, 189] on div "A ฉันตัดสินใจเลือกยี่ห้อนี้เองเพียงคนเดียว" at bounding box center [356, 184] width 438 height 15
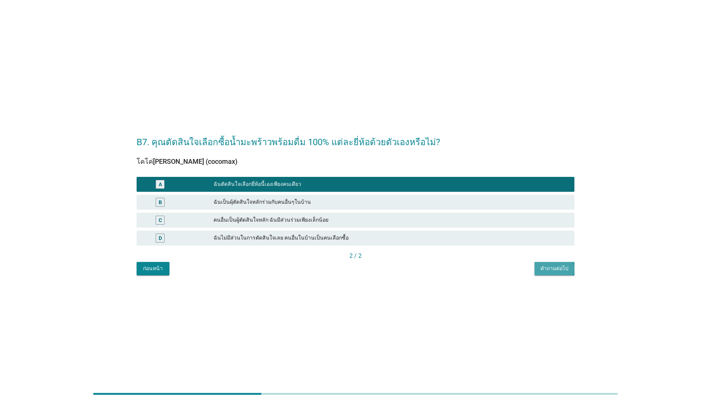
click at [540, 272] on button "คำถามต่อไป" at bounding box center [555, 268] width 40 height 13
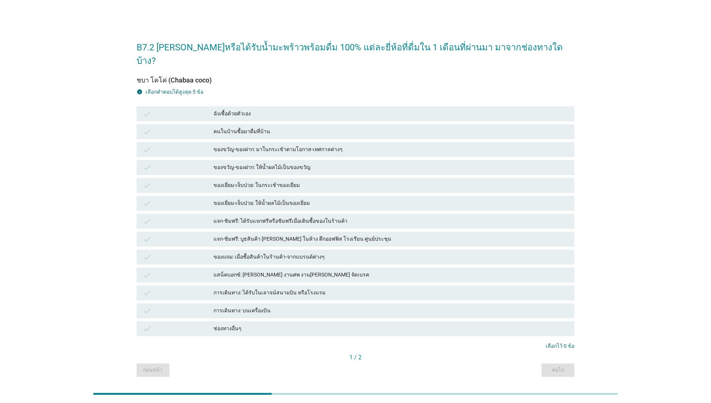
click at [329, 163] on div "ของขวัญ-ของฝาก: ให้น้ำผลไม้เป็นของขวัญ" at bounding box center [392, 167] width 356 height 9
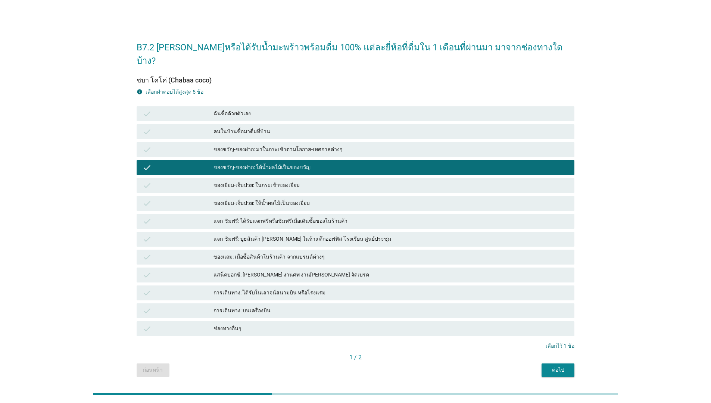
click at [353, 109] on div "check ฉันซื้อด้วยตัวเอง" at bounding box center [356, 113] width 438 height 15
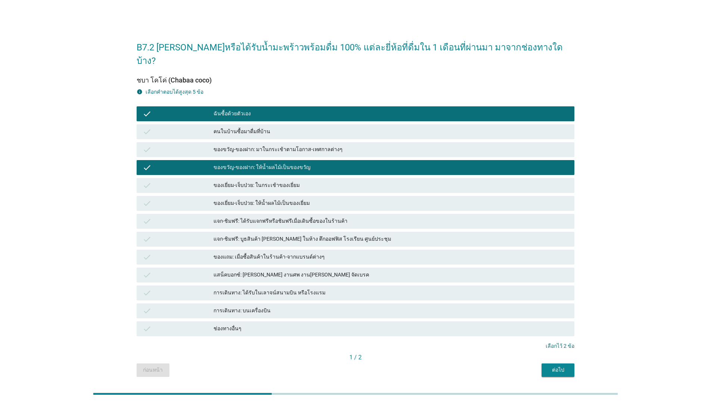
click at [371, 218] on div "check แจก-ชิมฟรี: ได้รับแจกฟรีหรือชิมฟรีเมื่อเดินซื้อของในร้านค้า" at bounding box center [356, 221] width 438 height 15
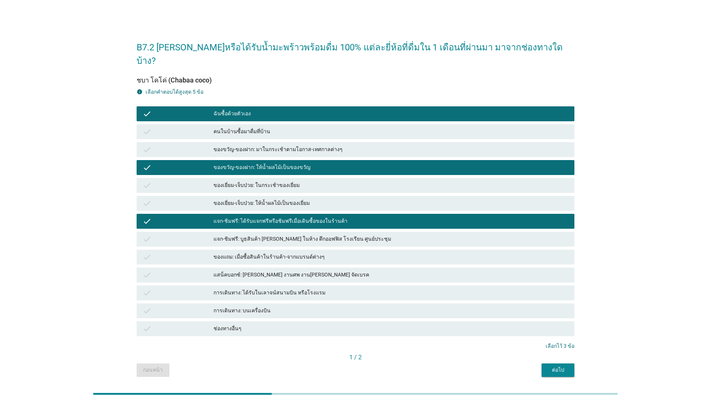
click at [359, 217] on div "แจก-ชิมฟรี: ได้รับแจกฟรีหรือชิมฟรีเมื่อเดินซื้อของในร้านค้า" at bounding box center [392, 221] width 356 height 9
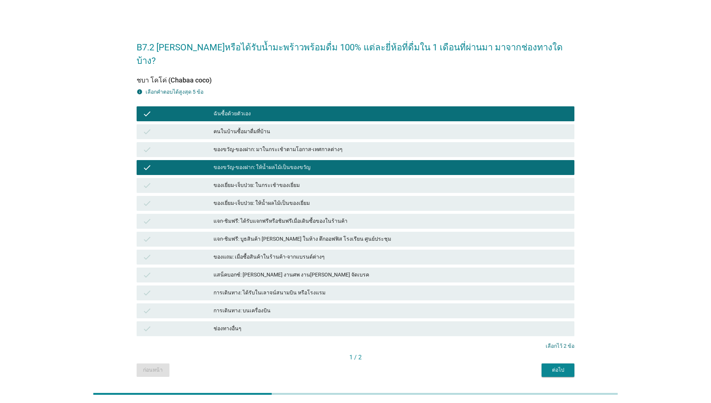
click at [352, 181] on div "ของเยี่ยม-เจ็บป่วย: ในกระเช้าของเยี่ยม" at bounding box center [392, 185] width 356 height 9
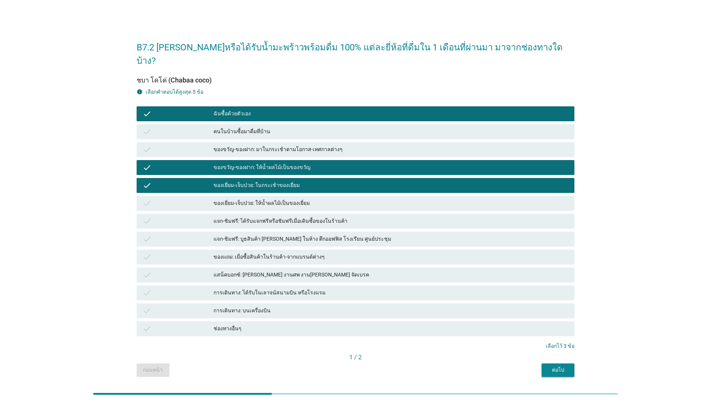
click at [546, 364] on button "ต่อไป" at bounding box center [558, 370] width 33 height 13
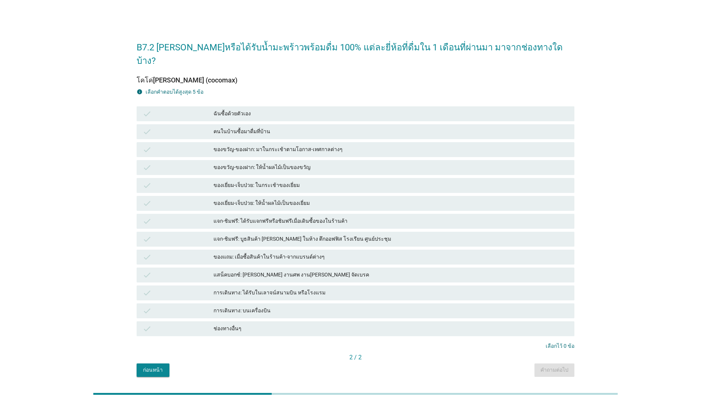
click at [366, 109] on div "ฉันซื้อด้วยตัวเอง" at bounding box center [392, 113] width 356 height 9
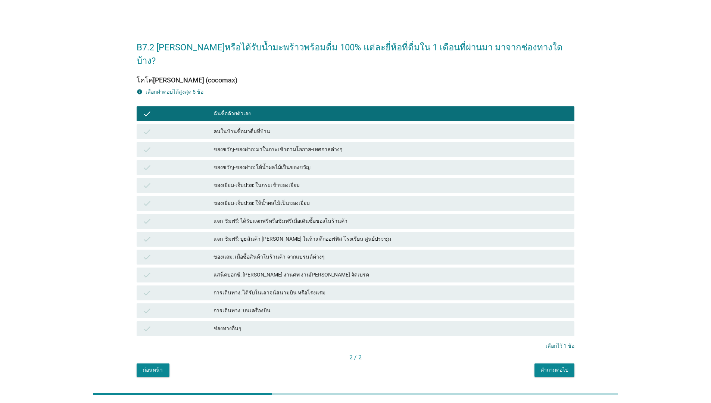
click at [362, 145] on div "ของขวัญ-ของฝาก: มาในกระเช้าตามโอกาส-เทศกาลต่างๆ" at bounding box center [392, 149] width 356 height 9
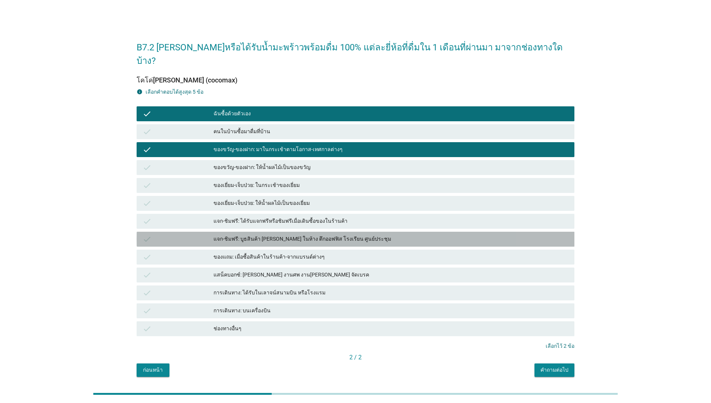
click at [350, 235] on div "แจก-ชิมฟรี: บูธสินค้า [PERSON_NAME] ในห้าง ตึกออฟฟิส โรงเรียน ศูนย์ประชุม" at bounding box center [392, 239] width 356 height 9
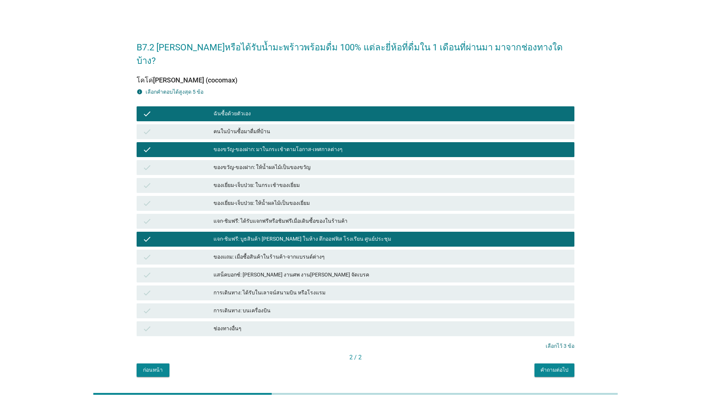
click at [397, 235] on div "แจก-ชิมฟรี: บูธสินค้า [PERSON_NAME] ในห้าง ตึกออฟฟิส โรงเรียน ศูนย์ประชุม" at bounding box center [392, 239] width 356 height 9
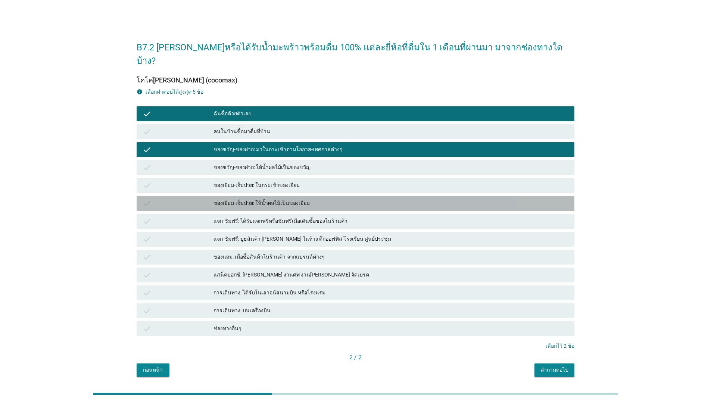
click at [396, 199] on div "ของเยี่ยม-เจ็บป่วย: ให้น้ำผลไม้เป็นของเยี่ยม" at bounding box center [392, 203] width 356 height 9
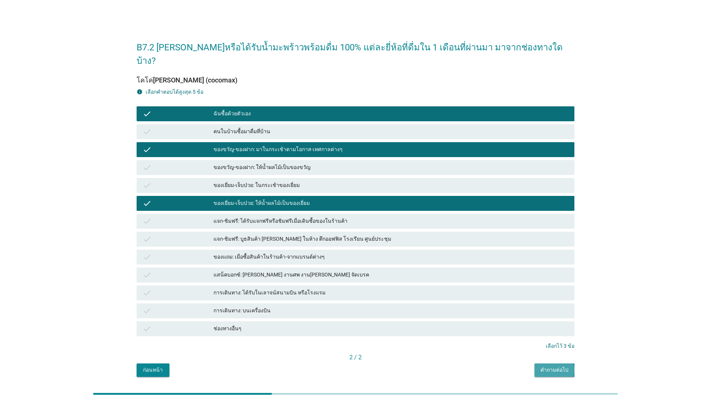
click at [548, 366] on div "คำถามต่อไป" at bounding box center [555, 370] width 28 height 8
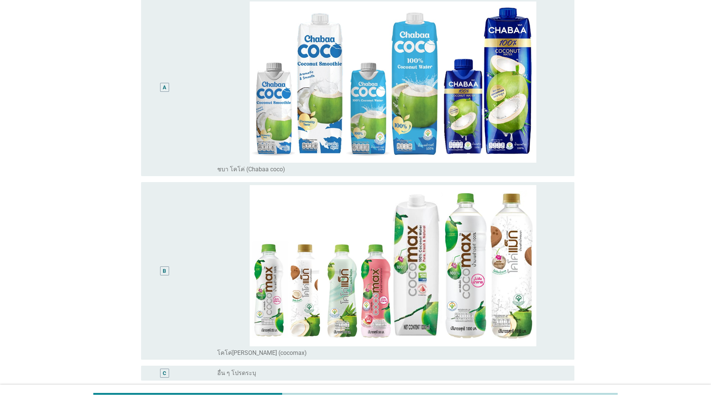
scroll to position [72, 0]
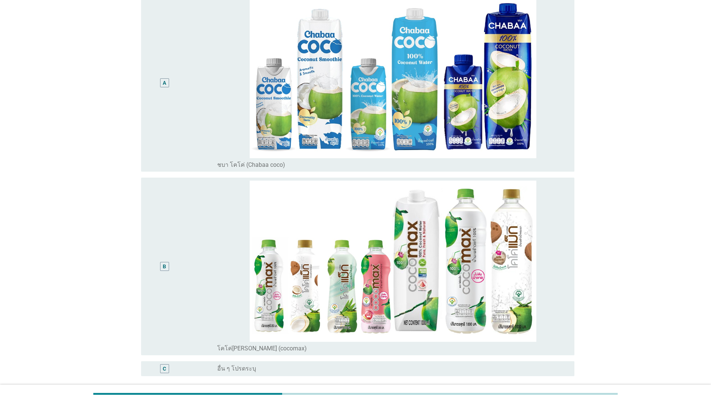
click at [189, 143] on div "A" at bounding box center [182, 83] width 70 height 172
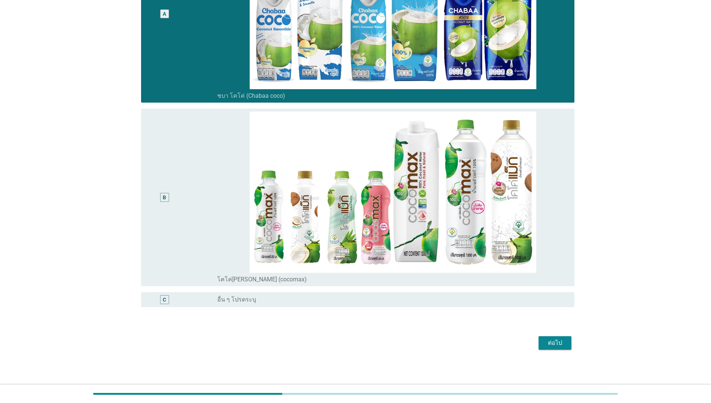
scroll to position [141, 0]
click at [545, 347] on div "ต่อไป" at bounding box center [555, 343] width 21 height 9
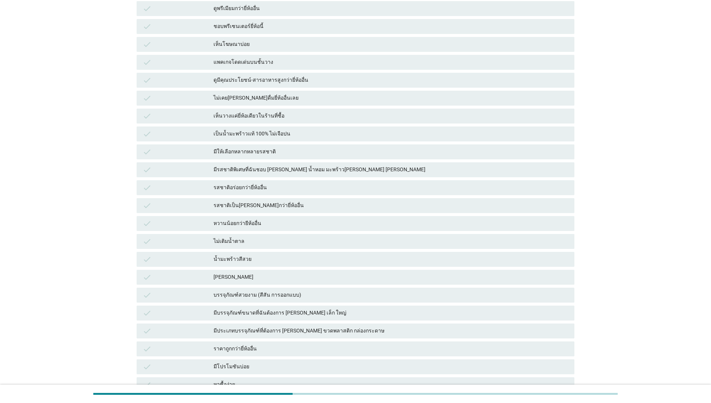
scroll to position [0, 0]
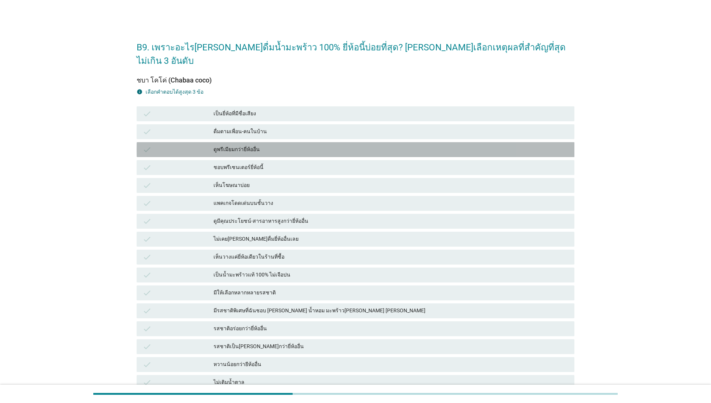
click at [254, 145] on div "ดูพรีเมียมกว่ายี่ห้ออื่น" at bounding box center [392, 149] width 356 height 9
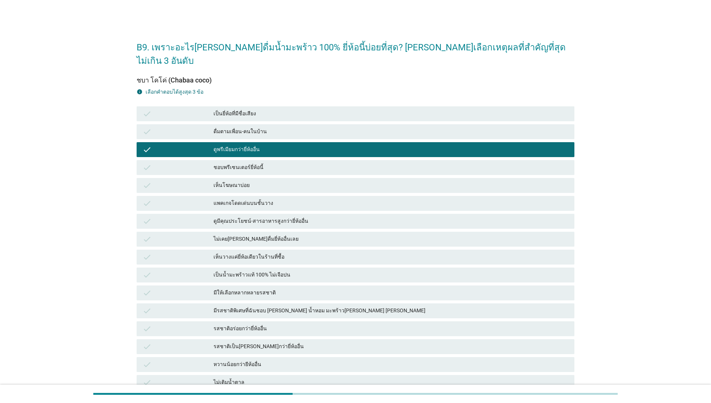
click at [275, 217] on div "ดูมีคุณประโยชน์-สารอาหารสูงกว่ายี่ห้ออื่น" at bounding box center [392, 221] width 356 height 9
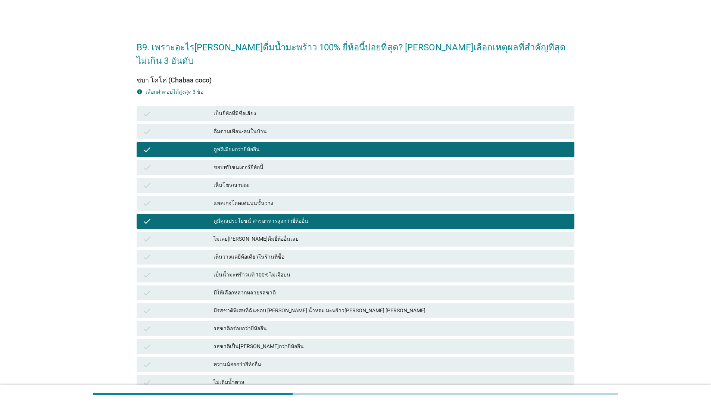
click at [273, 307] on div "มีรสชาติพิเศษที่ฉันชอบ [PERSON_NAME] น้ำหอม มะพร้าว[PERSON_NAME] [PERSON_NAME]" at bounding box center [392, 311] width 356 height 9
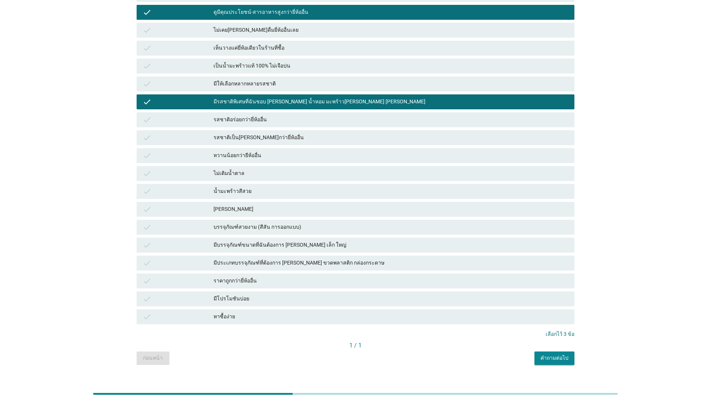
scroll to position [209, 0]
click at [563, 355] on div "คำถามต่อไป" at bounding box center [555, 359] width 28 height 8
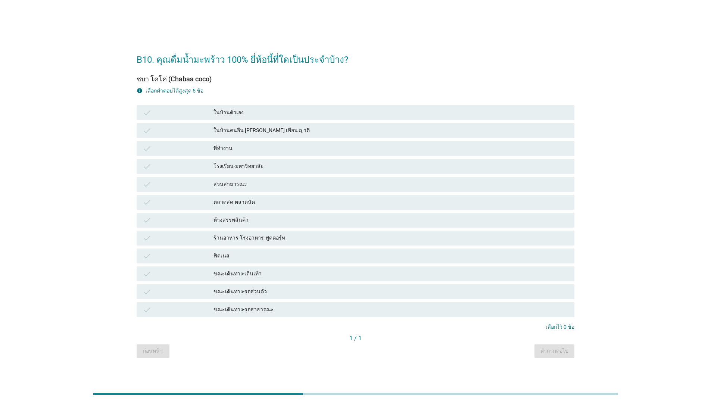
click at [251, 148] on div "ที่ทำงาน" at bounding box center [392, 148] width 356 height 9
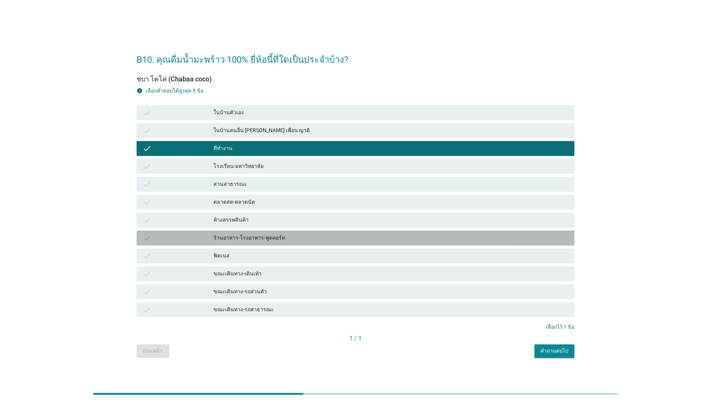
click at [260, 241] on div "ร้านอาหาร-โรงอาหาร-ฟูดคอร์ท" at bounding box center [392, 238] width 356 height 9
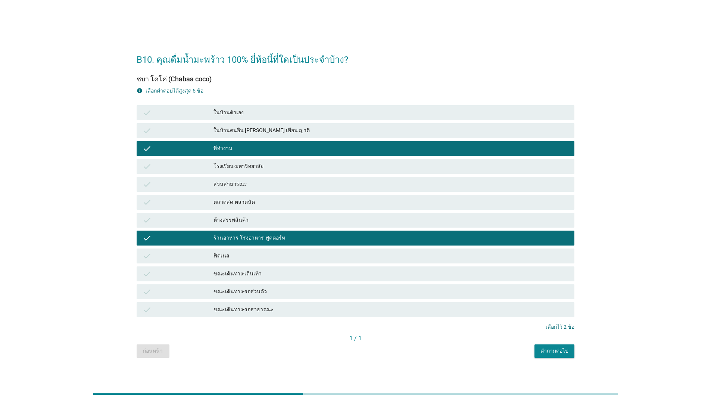
click at [270, 247] on div "check ฟิตเนส" at bounding box center [355, 256] width 441 height 18
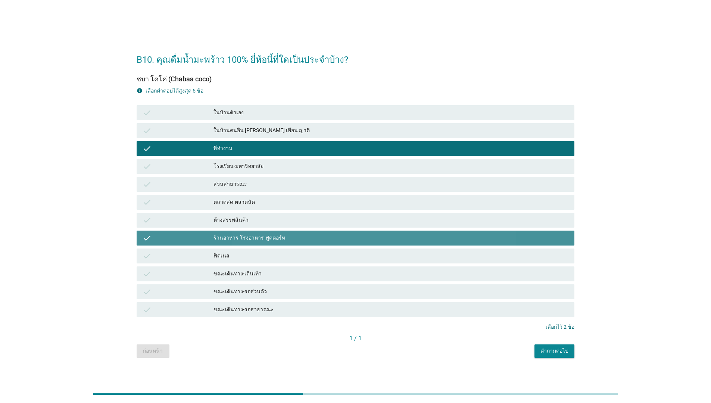
click at [266, 239] on div "ร้านอาหาร-โรงอาหาร-ฟูดคอร์ท" at bounding box center [392, 238] width 356 height 9
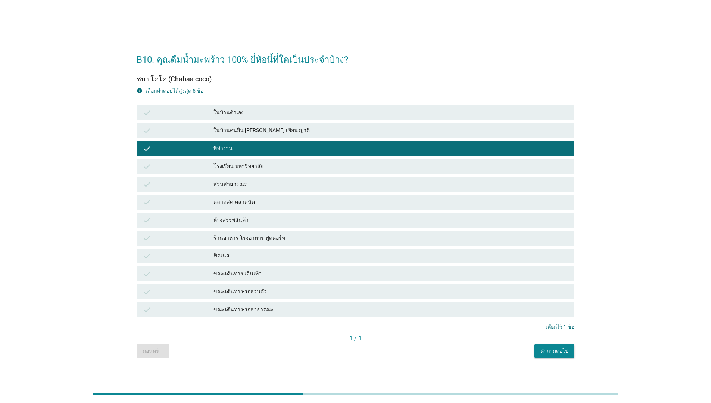
click at [275, 116] on div "ในบ้านตัวเอง" at bounding box center [392, 112] width 356 height 9
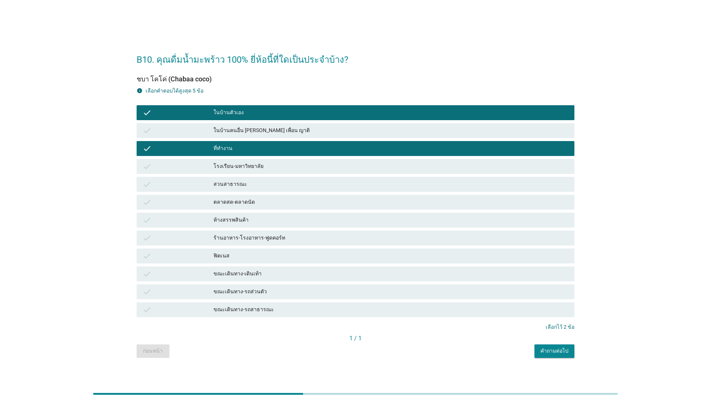
click at [274, 255] on div "ฟิตเนส" at bounding box center [392, 256] width 356 height 9
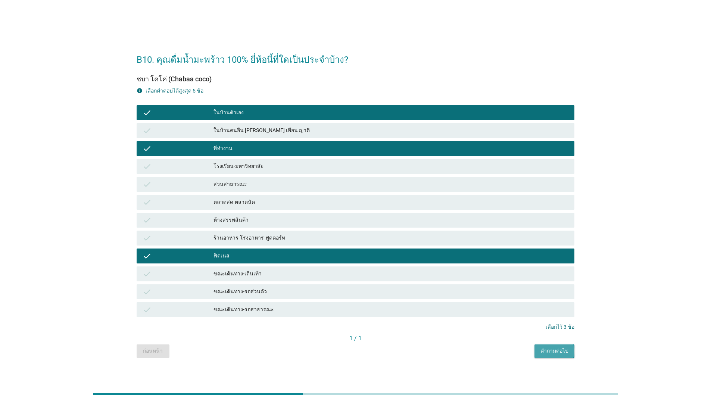
click at [570, 350] on button "คำถามต่อไป" at bounding box center [555, 351] width 40 height 13
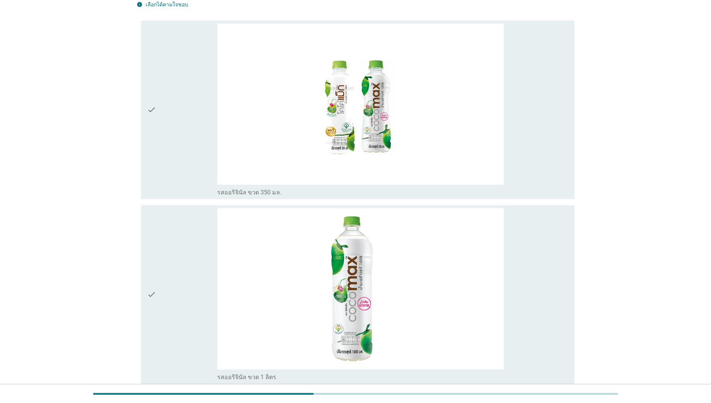
click at [178, 134] on div "check" at bounding box center [182, 110] width 70 height 173
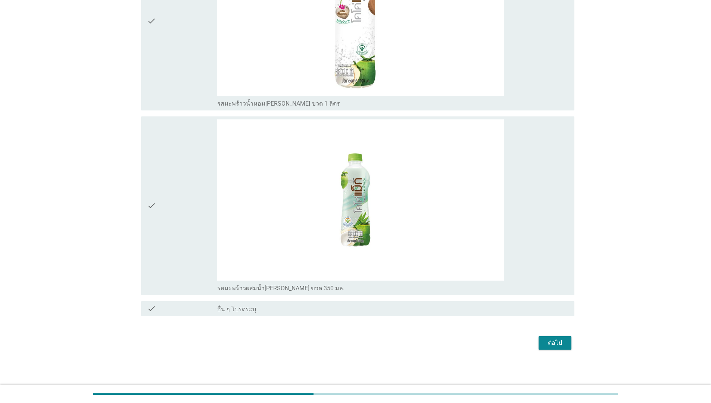
scroll to position [885, 0]
click at [545, 346] on div "ต่อไป" at bounding box center [555, 343] width 21 height 9
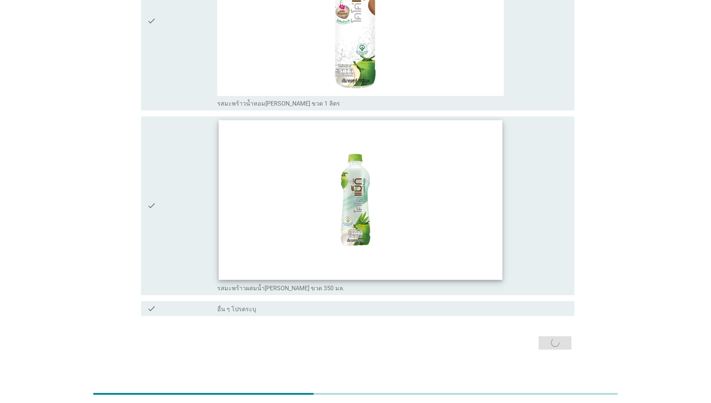
scroll to position [0, 0]
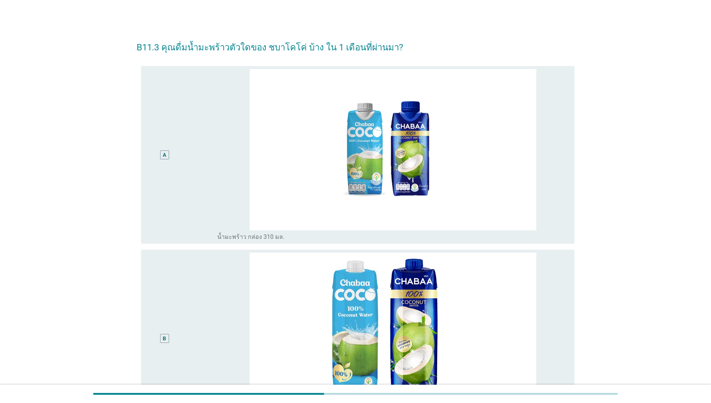
click at [173, 220] on div "A" at bounding box center [164, 155] width 35 height 172
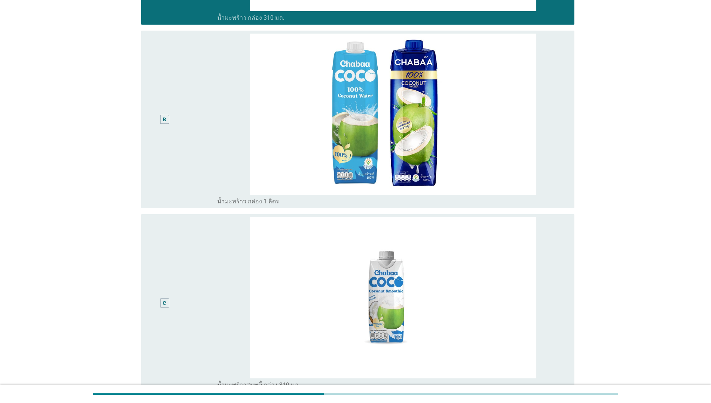
click at [187, 140] on div "B" at bounding box center [182, 120] width 70 height 172
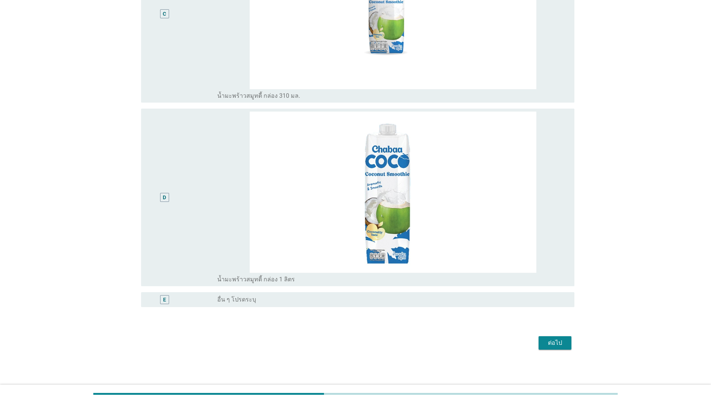
scroll to position [509, 0]
click at [568, 345] on button "ต่อไป" at bounding box center [555, 343] width 33 height 13
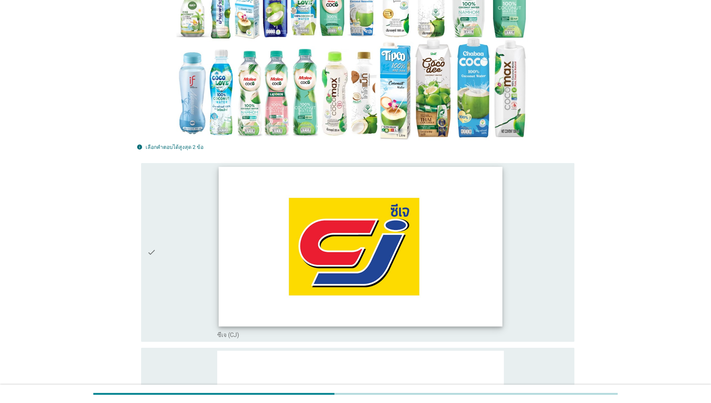
scroll to position [176, 0]
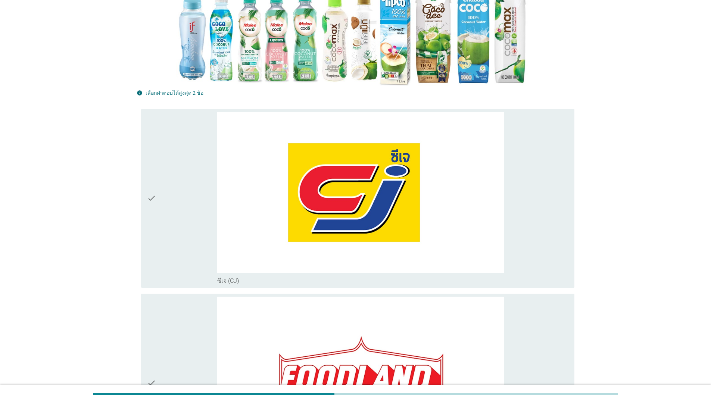
click at [201, 319] on div "check" at bounding box center [182, 383] width 70 height 173
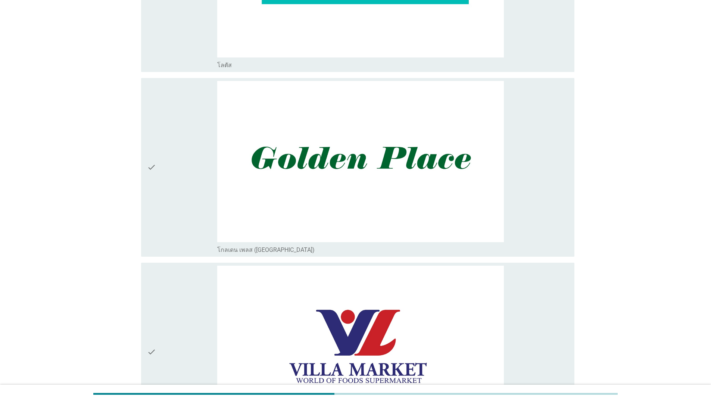
scroll to position [791, 0]
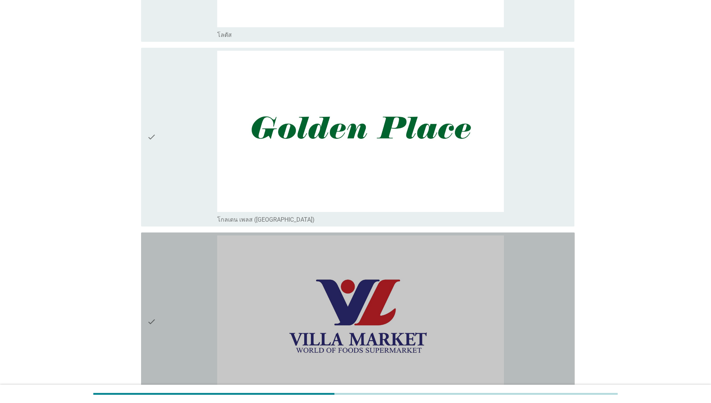
click at [190, 288] on div "check" at bounding box center [182, 322] width 70 height 173
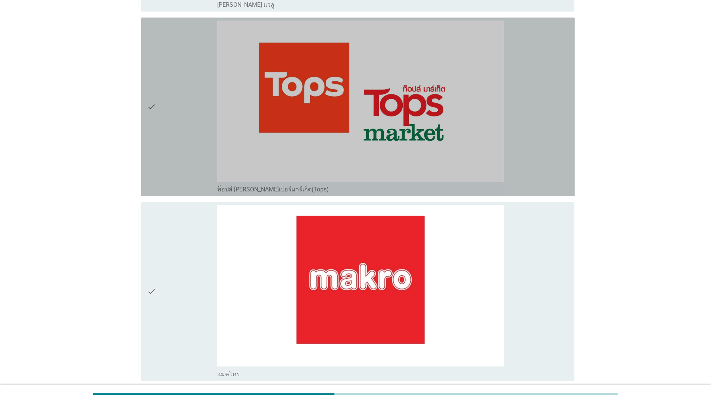
click at [189, 120] on div "check" at bounding box center [182, 107] width 70 height 173
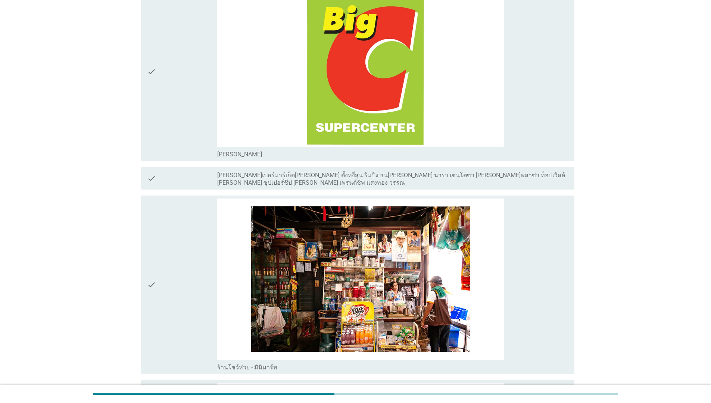
scroll to position [2381, 0]
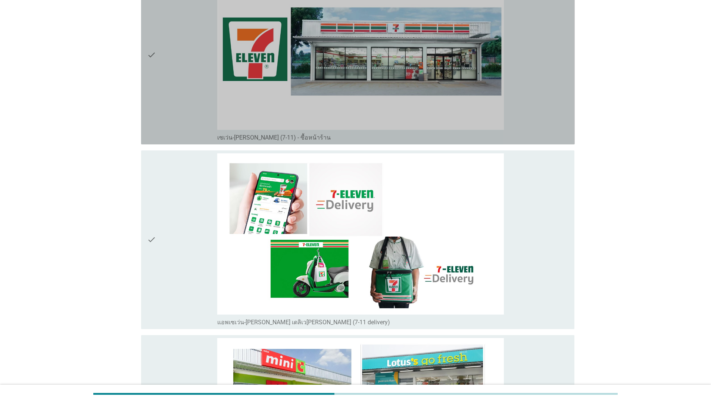
click at [183, 111] on div "check" at bounding box center [182, 55] width 70 height 173
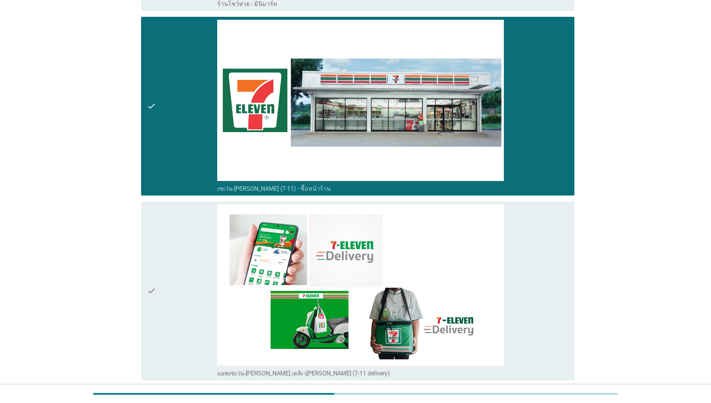
scroll to position [2123, 0]
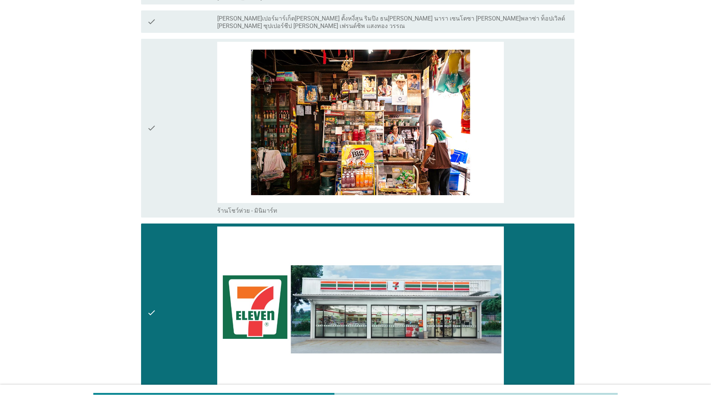
click at [176, 179] on div "check" at bounding box center [182, 128] width 70 height 173
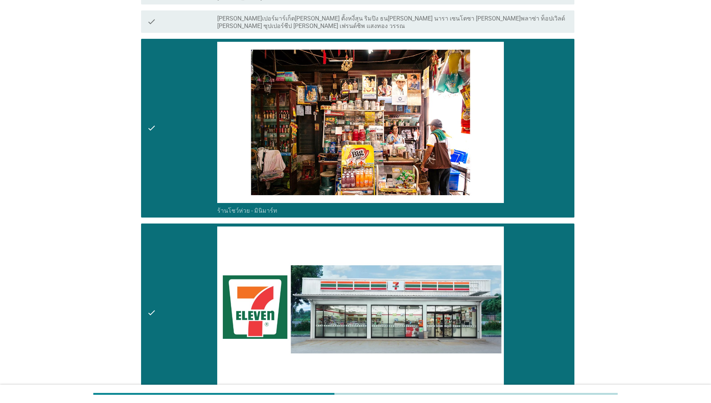
click at [159, 288] on div "check" at bounding box center [182, 313] width 70 height 173
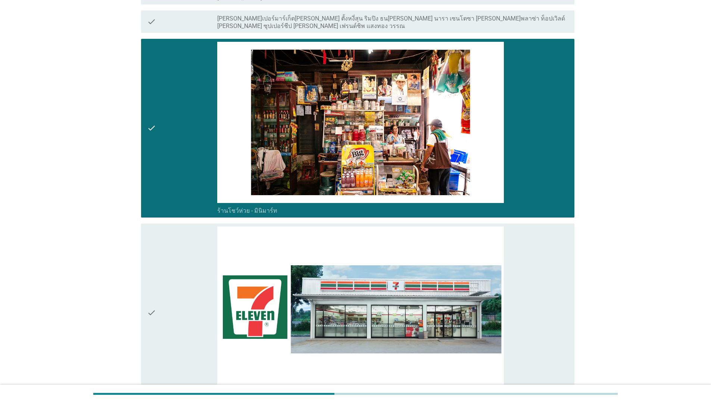
click at [170, 131] on div "check" at bounding box center [182, 128] width 70 height 173
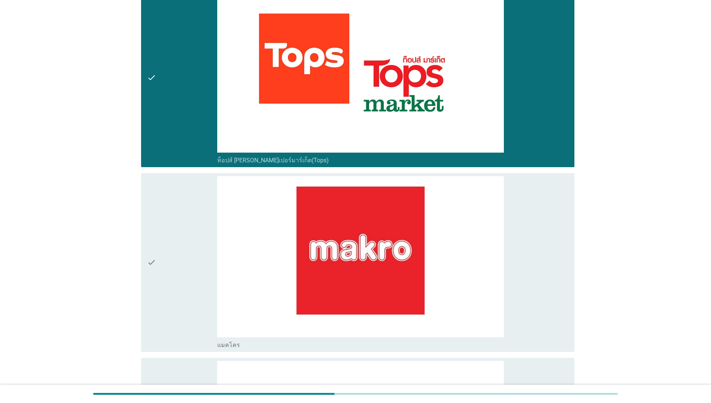
scroll to position [1404, 0]
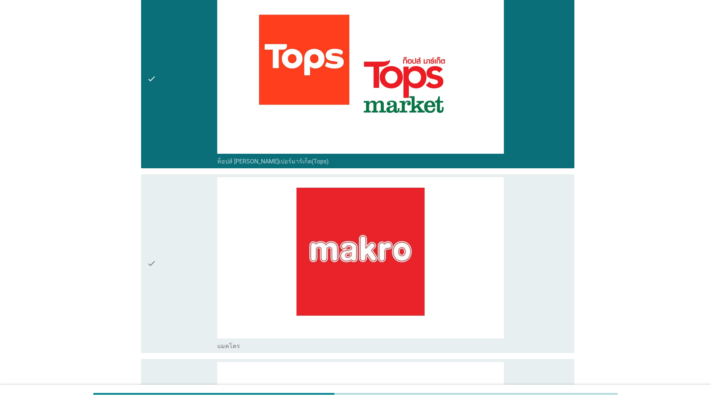
click at [170, 131] on div "check" at bounding box center [182, 79] width 70 height 173
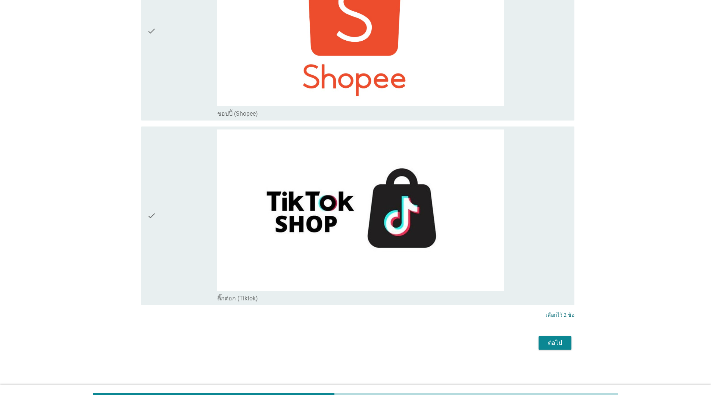
scroll to position [3329, 0]
click at [552, 341] on div "ต่อไป" at bounding box center [555, 343] width 21 height 9
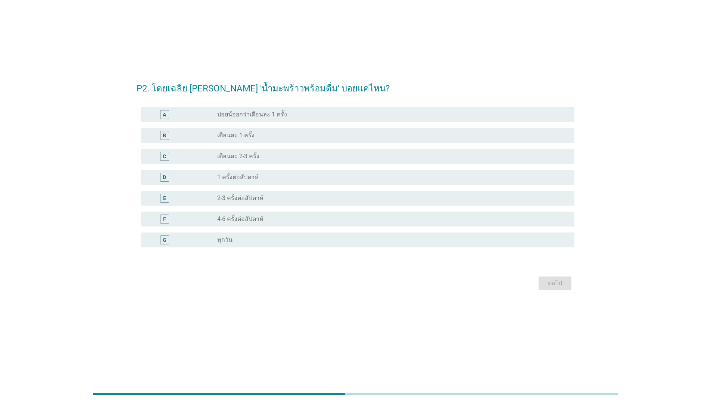
scroll to position [0, 0]
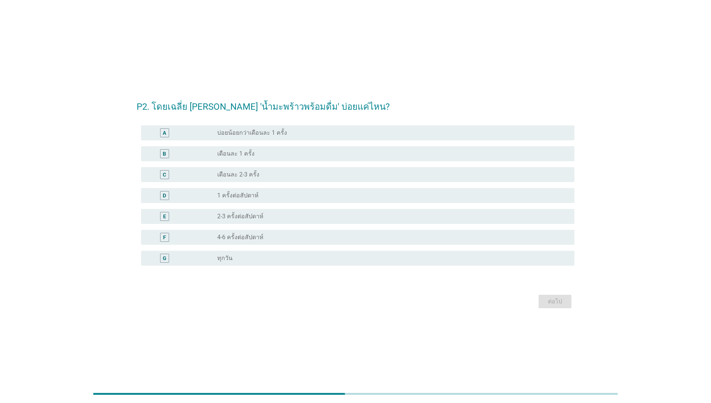
click at [370, 196] on div "radio_button_unchecked 1 ครั้งต่อสัปดาห์" at bounding box center [390, 195] width 346 height 7
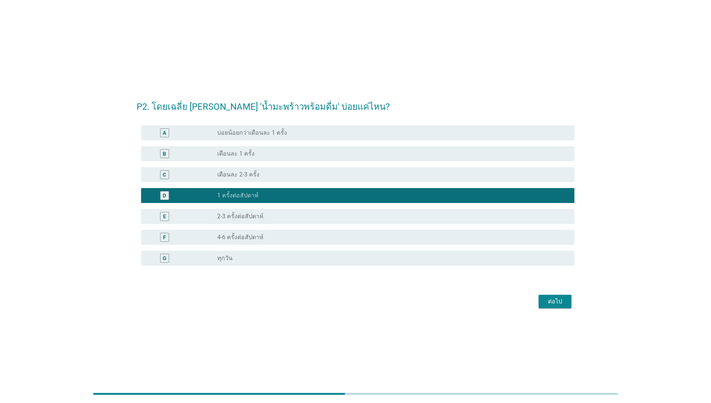
click at [546, 308] on button "ต่อไป" at bounding box center [555, 301] width 33 height 13
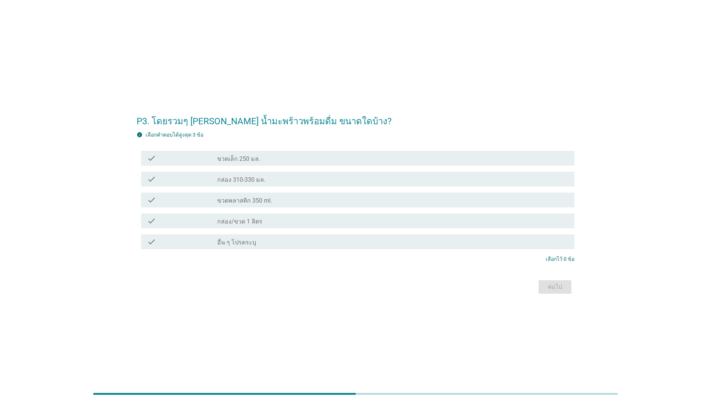
click at [426, 169] on div "check check_box_outline_blank กล่อง 310-330 มล." at bounding box center [356, 179] width 438 height 21
click at [426, 167] on div "check check_box_outline_blank ขวดเล็ก 250 มล." at bounding box center [356, 158] width 438 height 21
click at [426, 160] on div "check_box_outline_blank ขวดเล็ก 250 มล." at bounding box center [393, 158] width 352 height 9
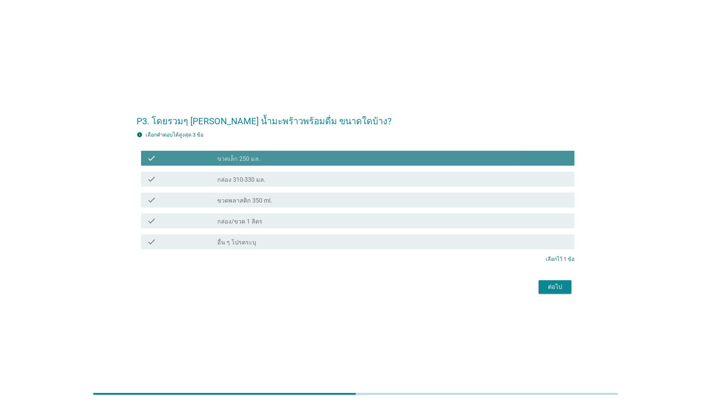
click at [425, 177] on div "check_box_outline_blank กล่อง 310-330 มล." at bounding box center [393, 179] width 352 height 9
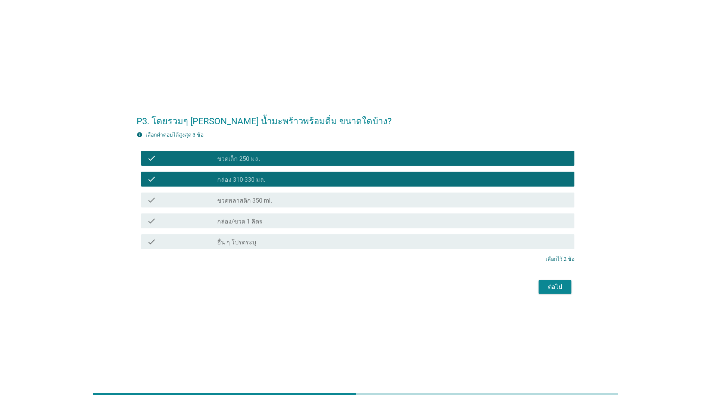
click at [559, 280] on div "ต่อไป" at bounding box center [356, 287] width 438 height 18
click at [555, 291] on div "ต่อไป" at bounding box center [555, 287] width 21 height 9
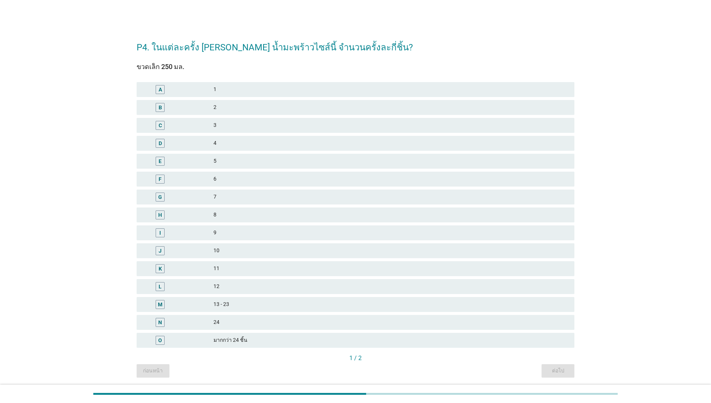
click at [329, 124] on div "3" at bounding box center [392, 125] width 356 height 9
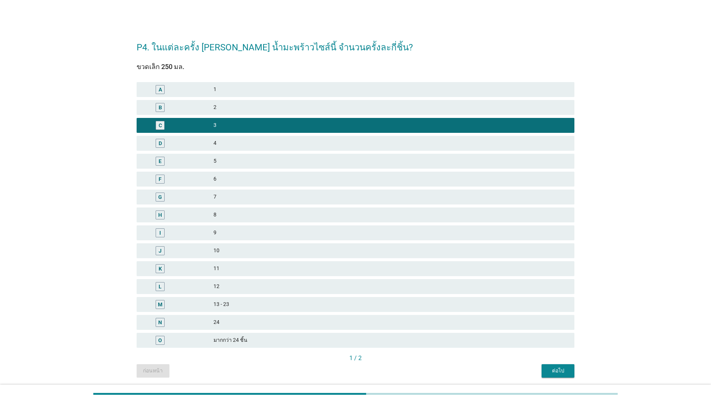
click at [335, 109] on div "2" at bounding box center [392, 107] width 356 height 9
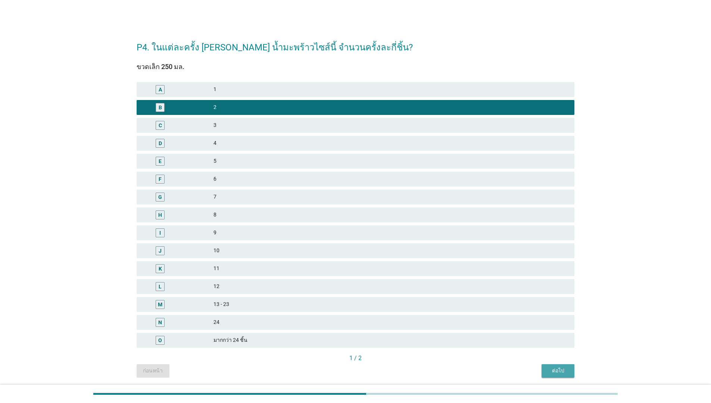
click at [561, 368] on div "ต่อไป" at bounding box center [558, 371] width 21 height 8
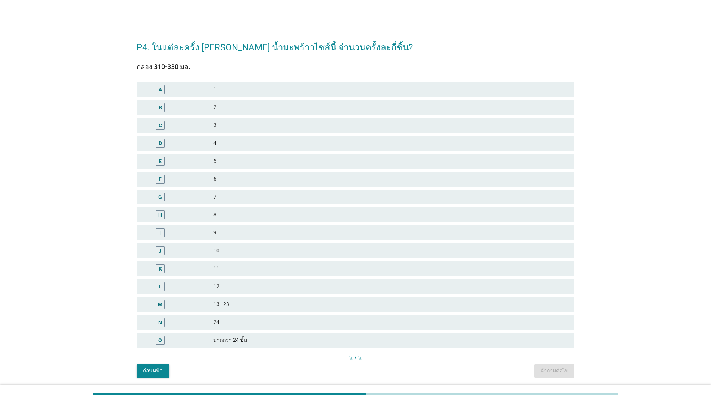
click at [271, 115] on div "B 2" at bounding box center [355, 108] width 441 height 18
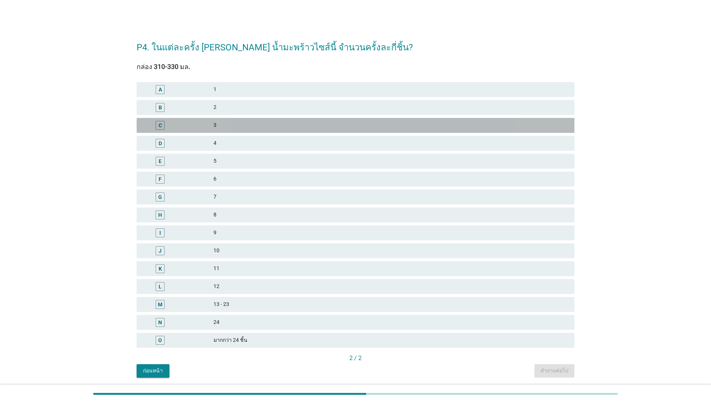
click at [272, 121] on div "3" at bounding box center [392, 125] width 356 height 9
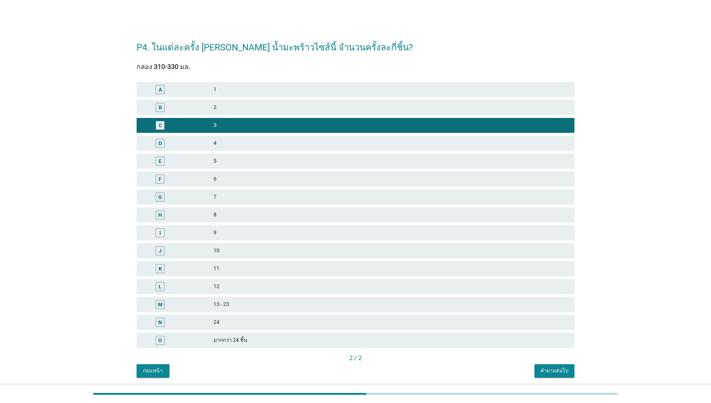
click at [557, 369] on div "คำถามต่อไป" at bounding box center [555, 371] width 28 height 8
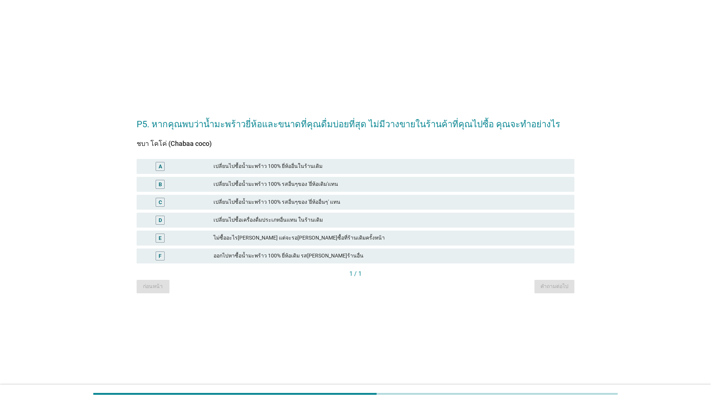
click at [278, 187] on div "เปลี่ยนไปซื้อน้ำมะพร้าว 100% รสอื่นๆของ 'ยี่ห้อเดิม'แทน" at bounding box center [392, 184] width 356 height 9
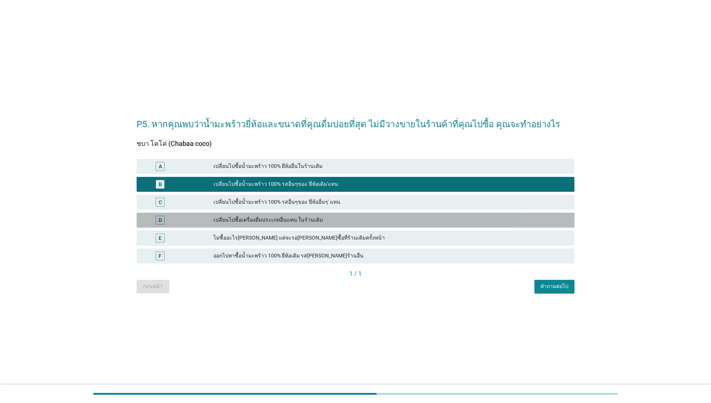
click at [280, 214] on div "D เปลี่ยนไปซื้อเครื่องดื่มประเภทอื่นแทน ในร้านเดิม" at bounding box center [356, 220] width 438 height 15
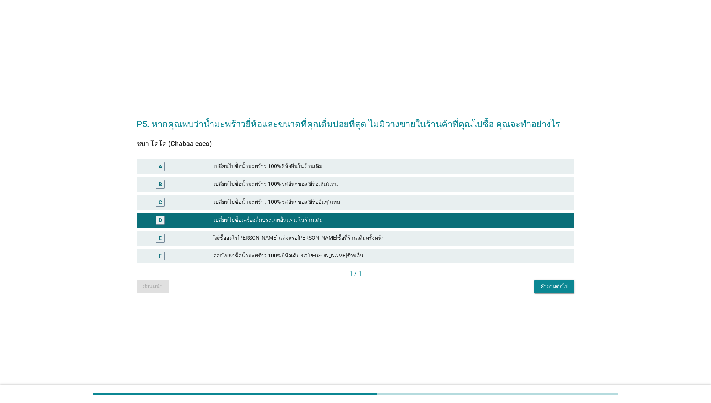
click at [317, 186] on div "เปลี่ยนไปซื้อน้ำมะพร้าว 100% รสอื่นๆของ 'ยี่ห้อเดิม'แทน" at bounding box center [392, 184] width 356 height 9
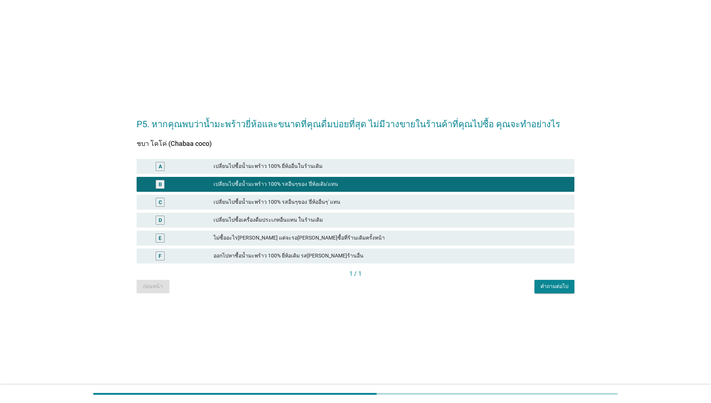
click at [544, 291] on button "คำถามต่อไป" at bounding box center [555, 286] width 40 height 13
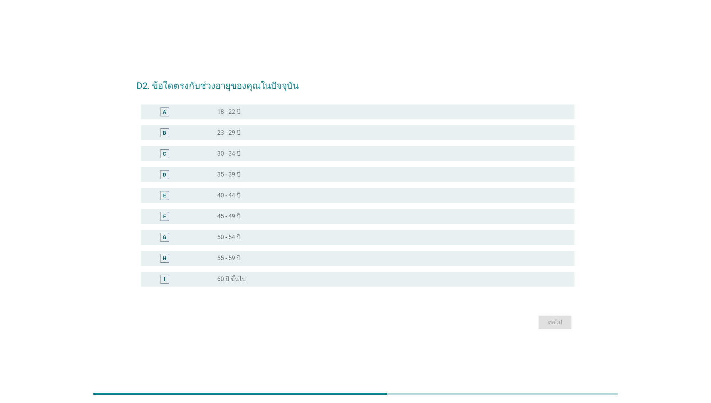
click at [265, 153] on div "radio_button_unchecked 30 - 34 ปี" at bounding box center [390, 153] width 346 height 7
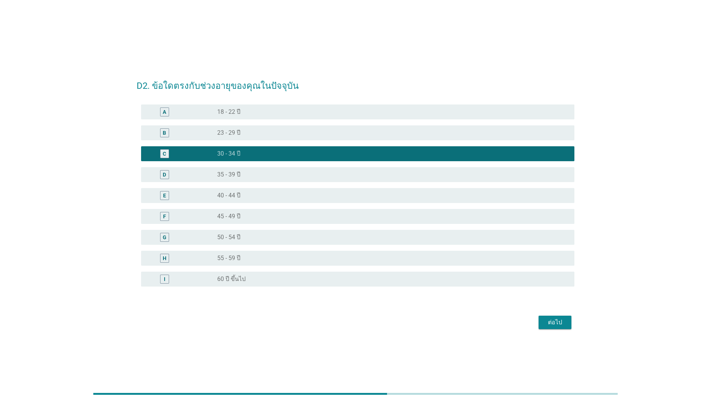
click at [545, 324] on div "ต่อไป" at bounding box center [555, 322] width 21 height 9
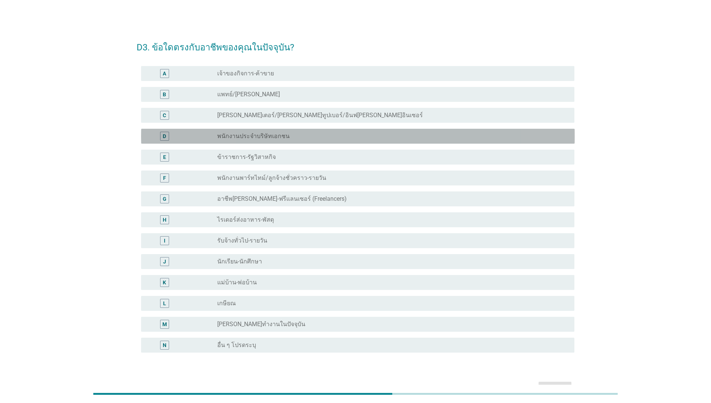
click at [297, 140] on div "radio_button_unchecked พนักงานประจำบริษัทเอกชน" at bounding box center [390, 136] width 346 height 7
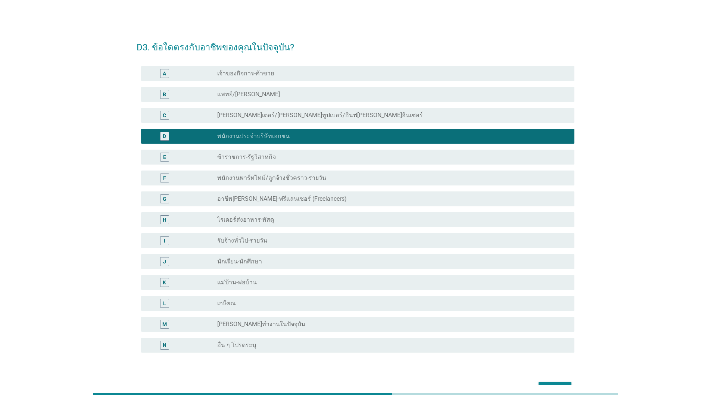
scroll to position [13, 0]
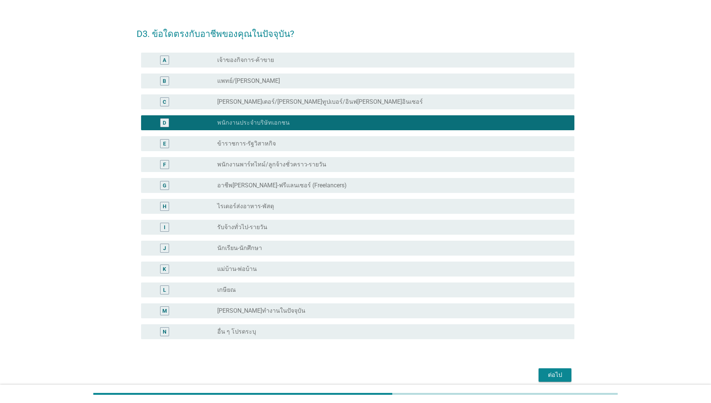
click at [548, 374] on div "ต่อไป" at bounding box center [555, 375] width 21 height 9
